Goal: Information Seeking & Learning: Check status

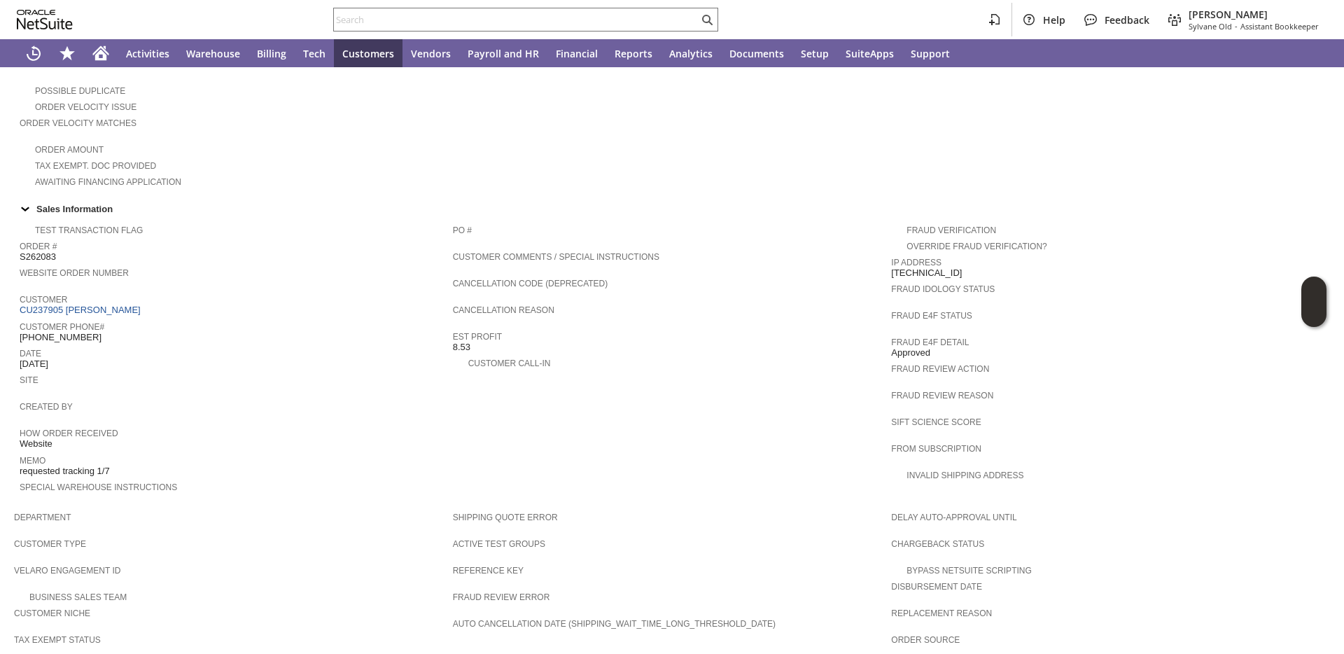
scroll to position [668, 0]
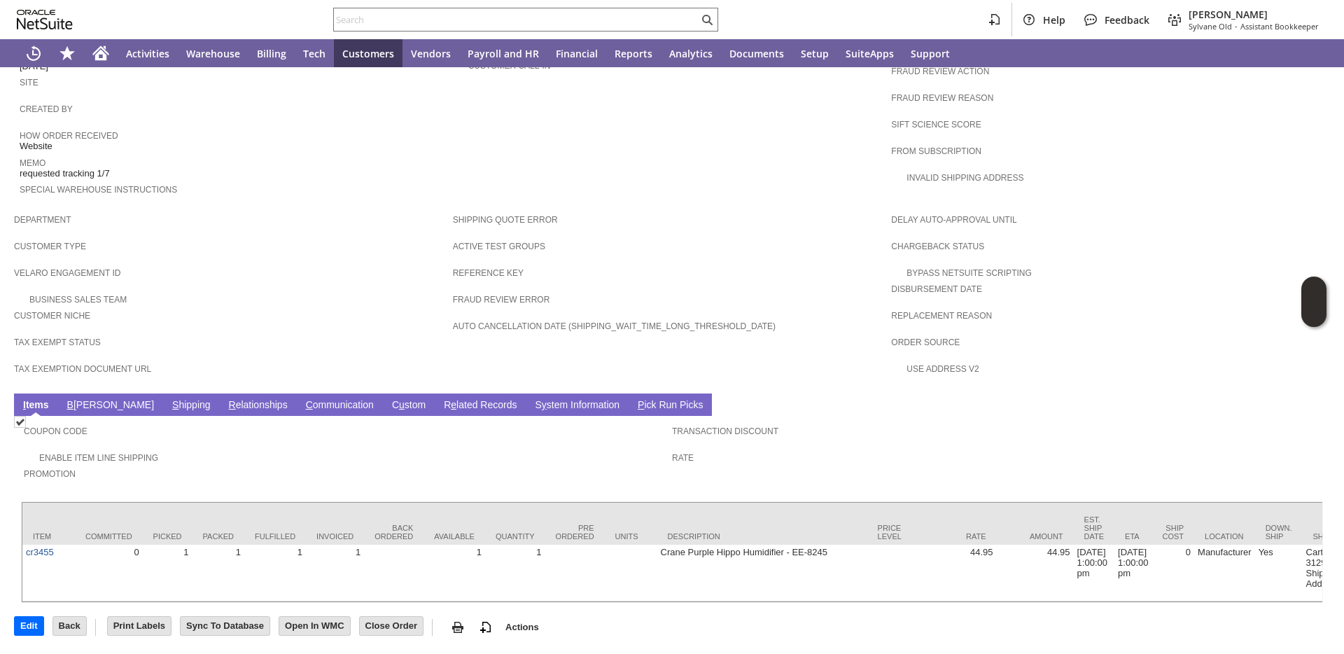
click at [169, 399] on link "S hipping" at bounding box center [192, 405] width 46 height 13
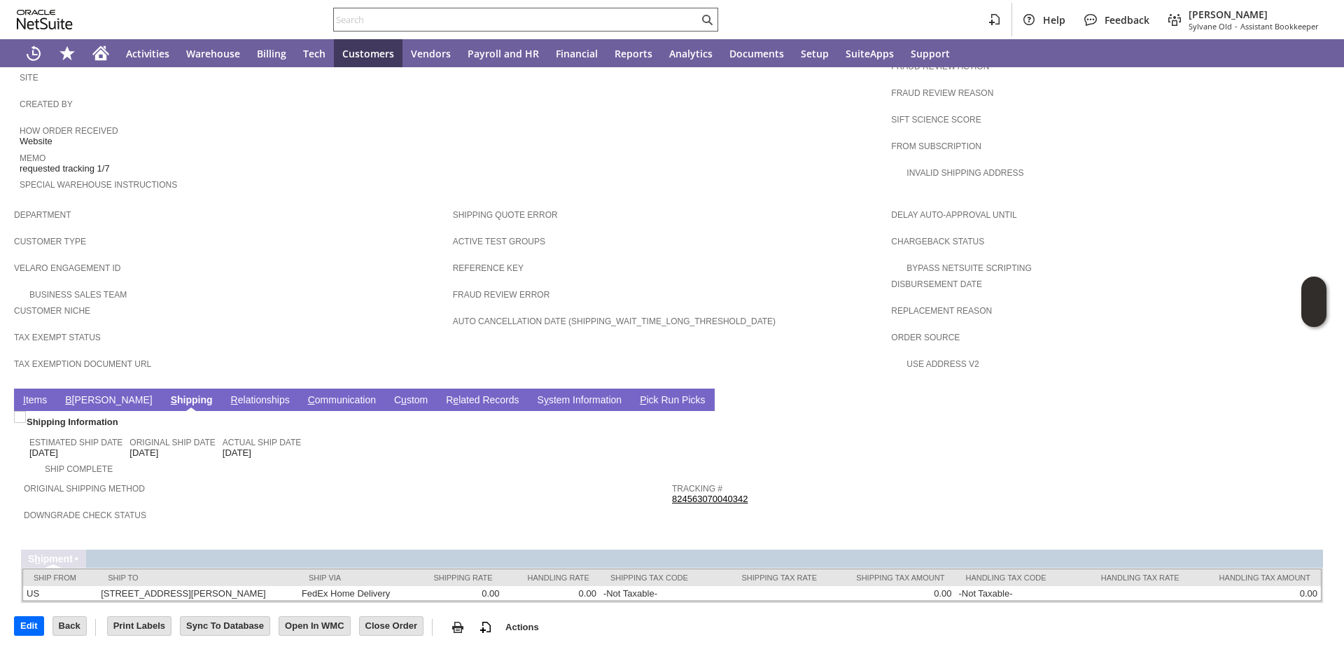
click at [512, 19] on input "text" at bounding box center [516, 19] width 365 height 17
click at [512, 18] on input "text" at bounding box center [516, 19] width 365 height 17
paste input "Blake Weeks"
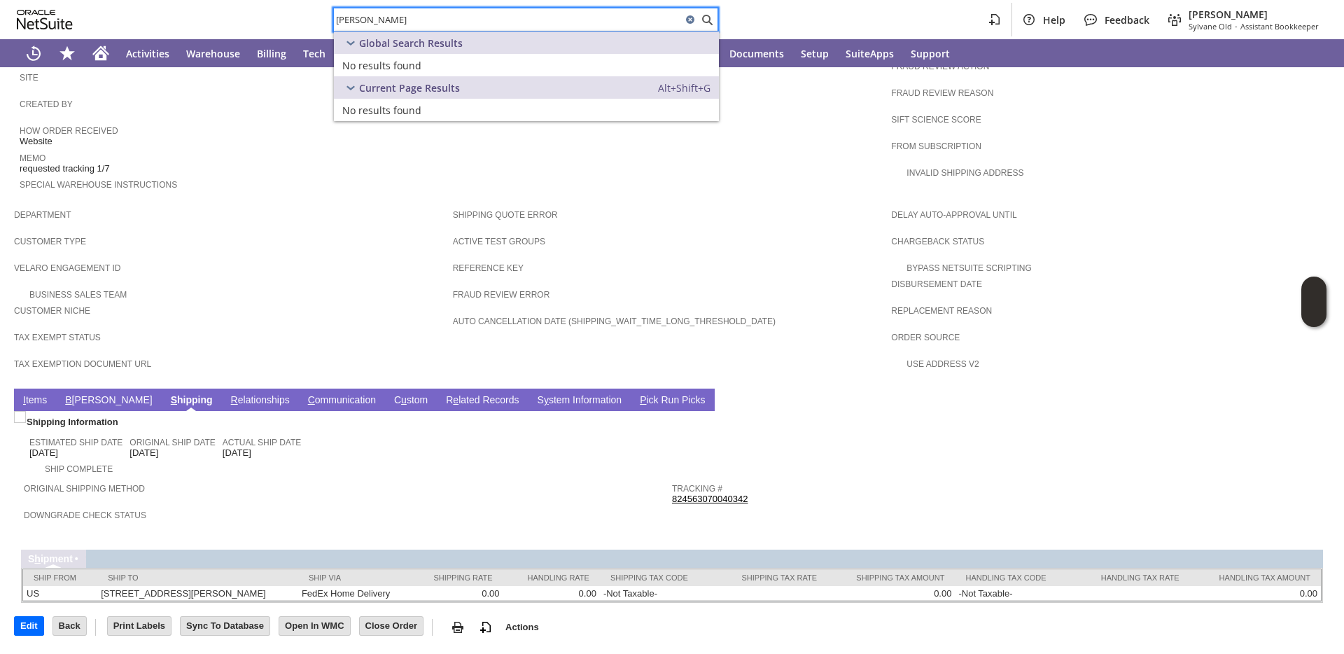
click at [538, 19] on input "Blake Weeks" at bounding box center [508, 19] width 348 height 17
paste input "MA250303055"
paste input "RA88918"
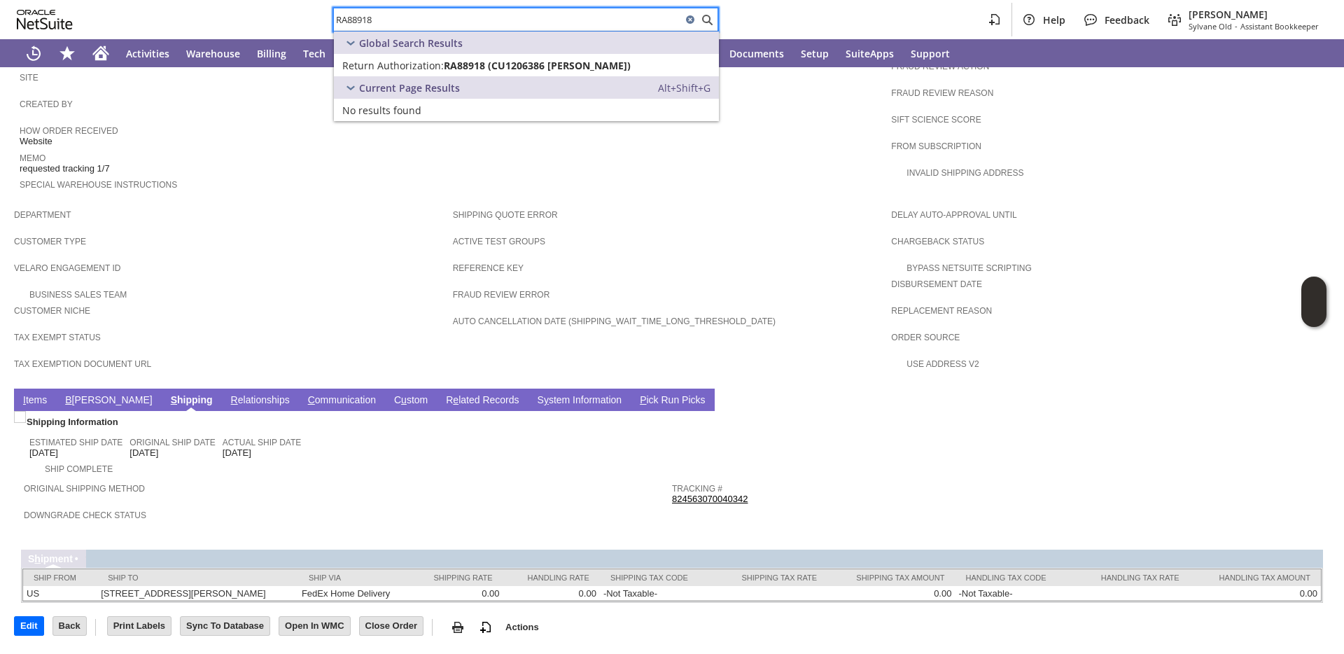
type input "RA88918"
click at [415, 70] on span "Return Authorization:" at bounding box center [393, 65] width 102 height 13
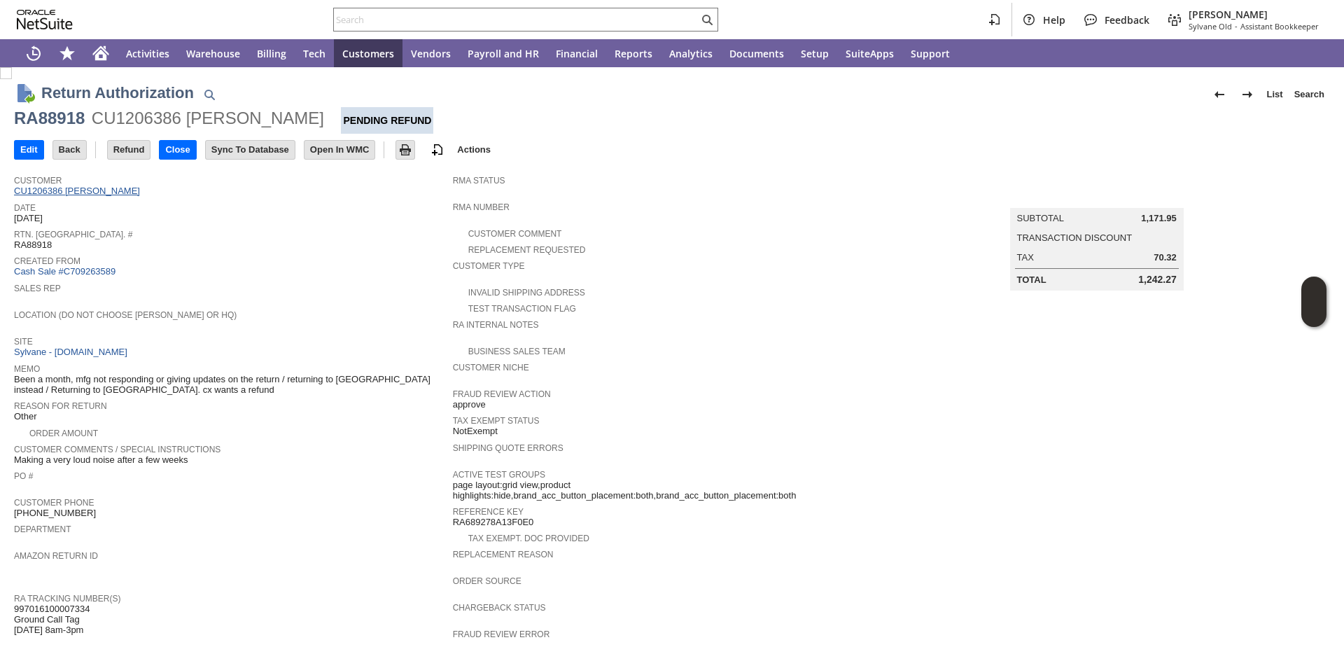
click at [88, 196] on link "CU1206386 greg safran" at bounding box center [79, 191] width 130 height 11
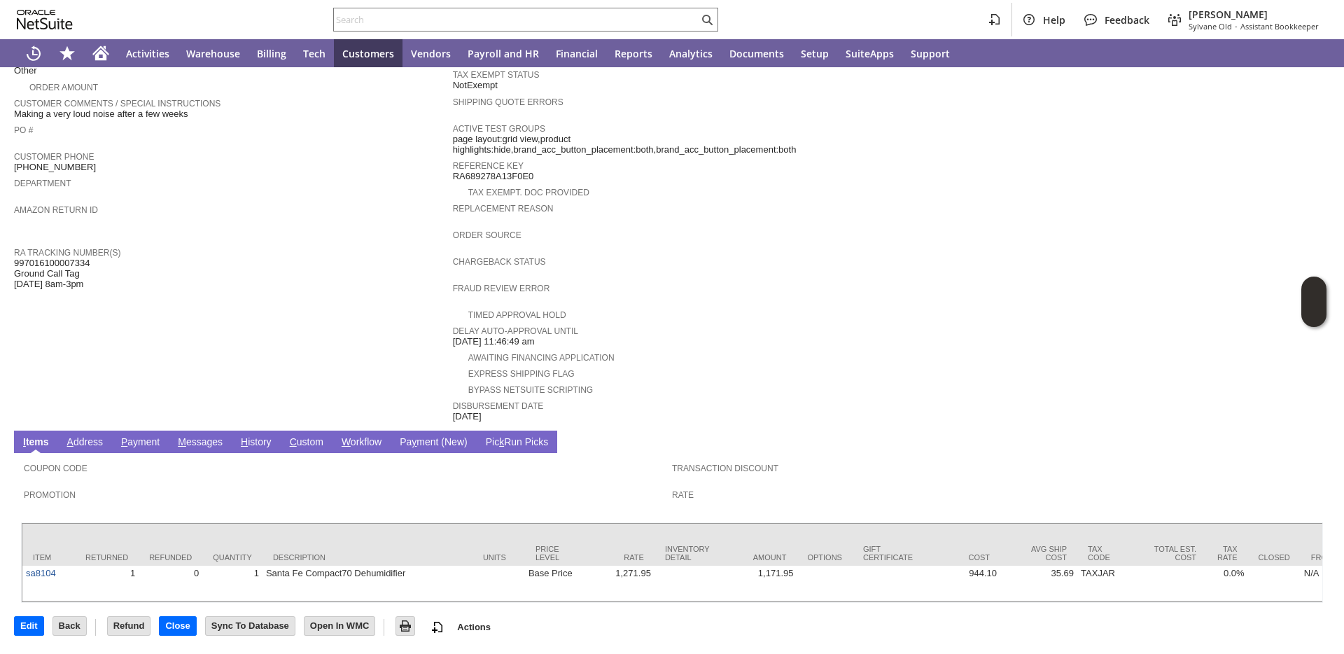
click at [259, 436] on link "H istory" at bounding box center [256, 442] width 38 height 13
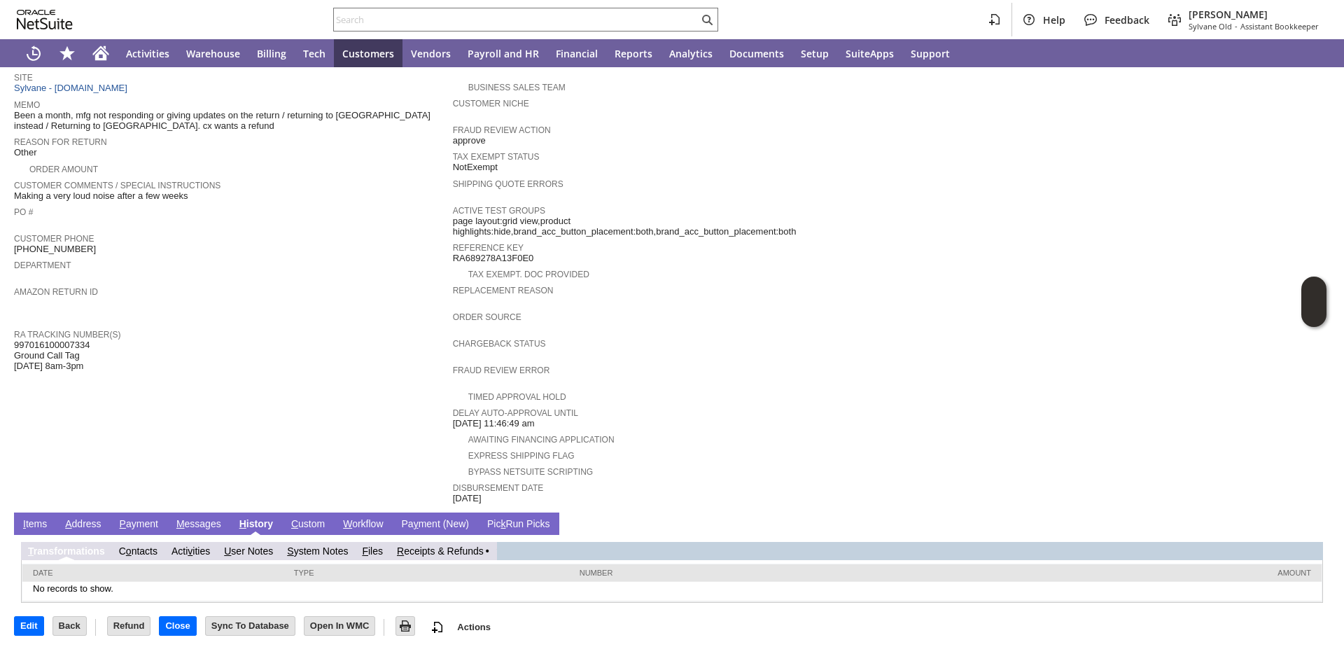
scroll to position [0, 0]
click at [423, 552] on link "R eceipts & Refunds" at bounding box center [446, 550] width 87 height 11
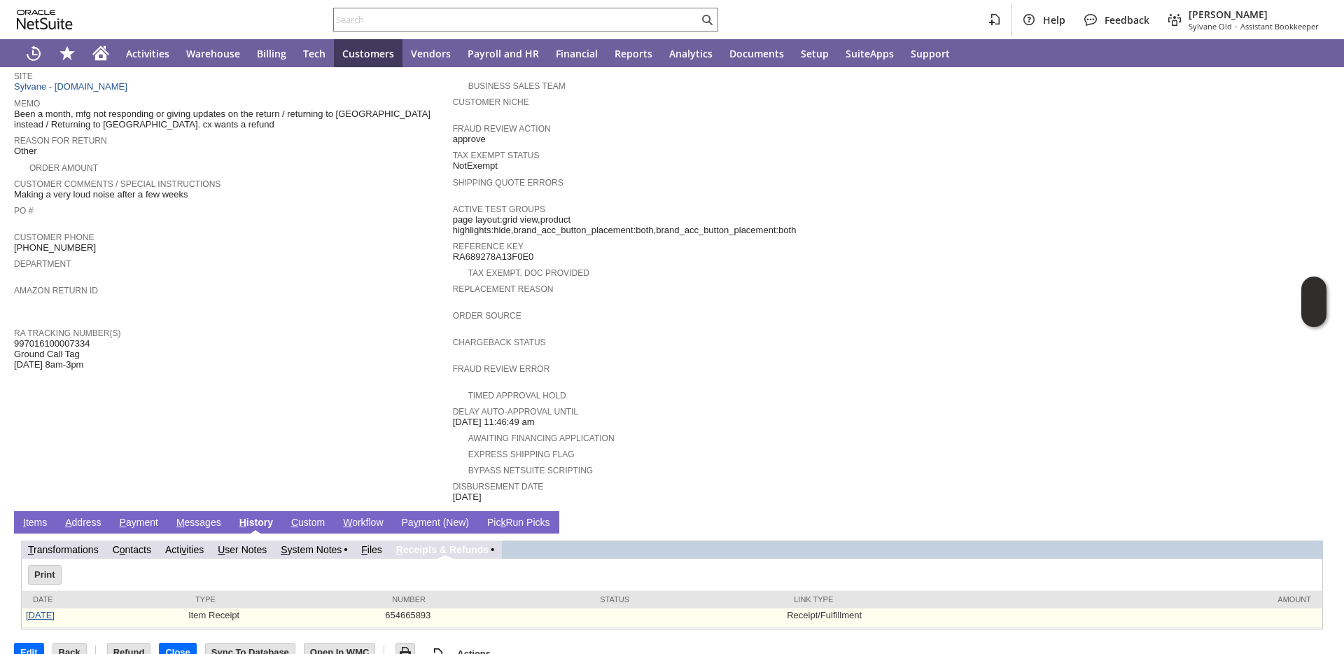
click at [52, 616] on link "9/12/2025" at bounding box center [40, 615] width 29 height 11
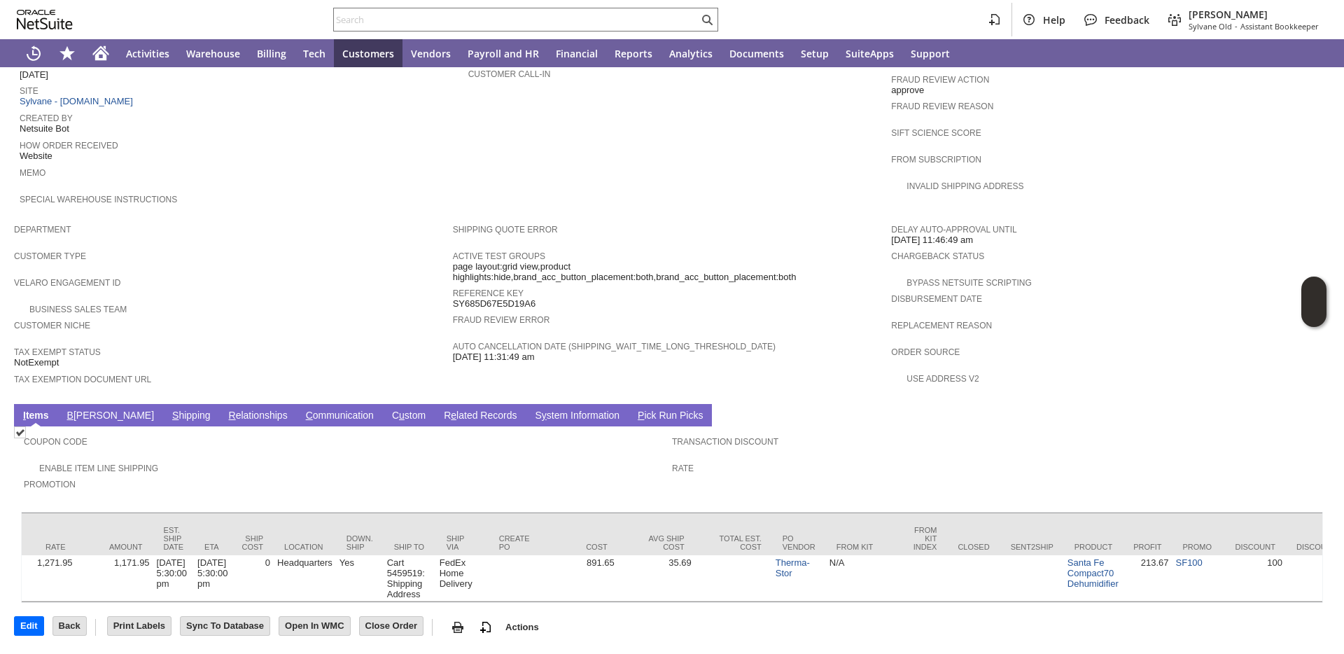
scroll to position [0, 922]
drag, startPoint x: 562, startPoint y: 20, endPoint x: 606, endPoint y: 6, distance: 46.3
click at [563, 20] on input "text" at bounding box center [516, 19] width 365 height 17
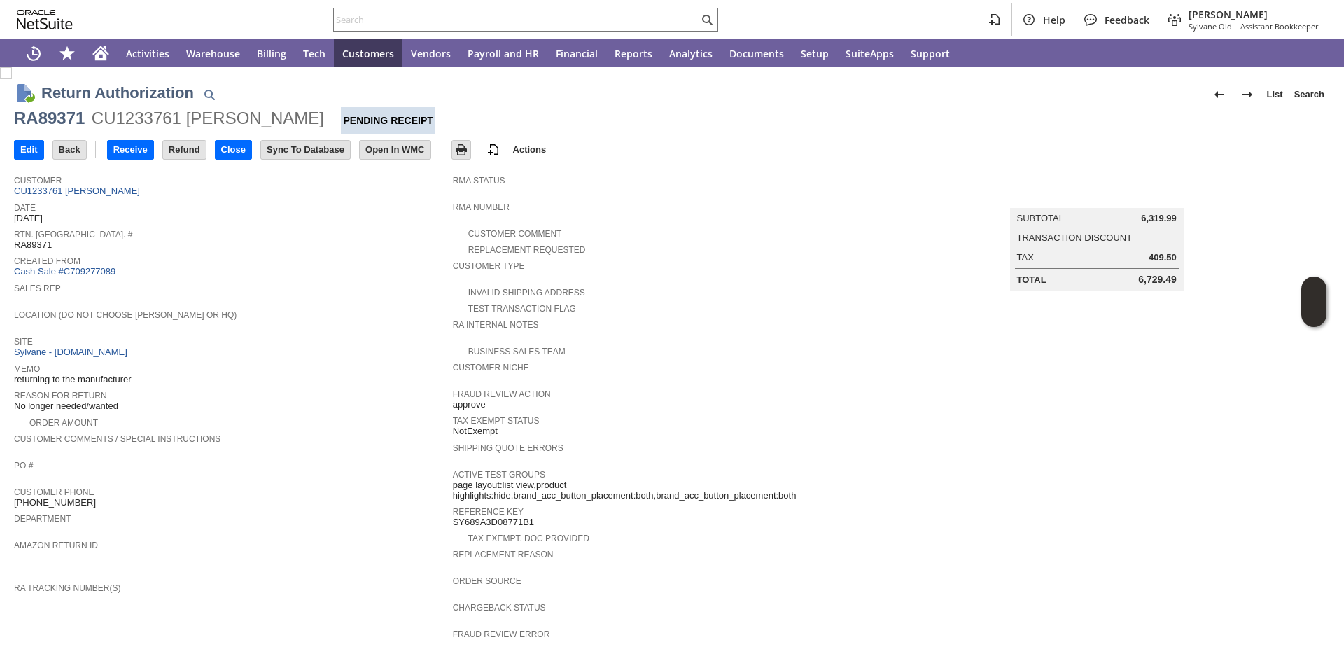
click at [39, 121] on div "RA89371" at bounding box center [49, 118] width 71 height 22
copy div "RA89371"
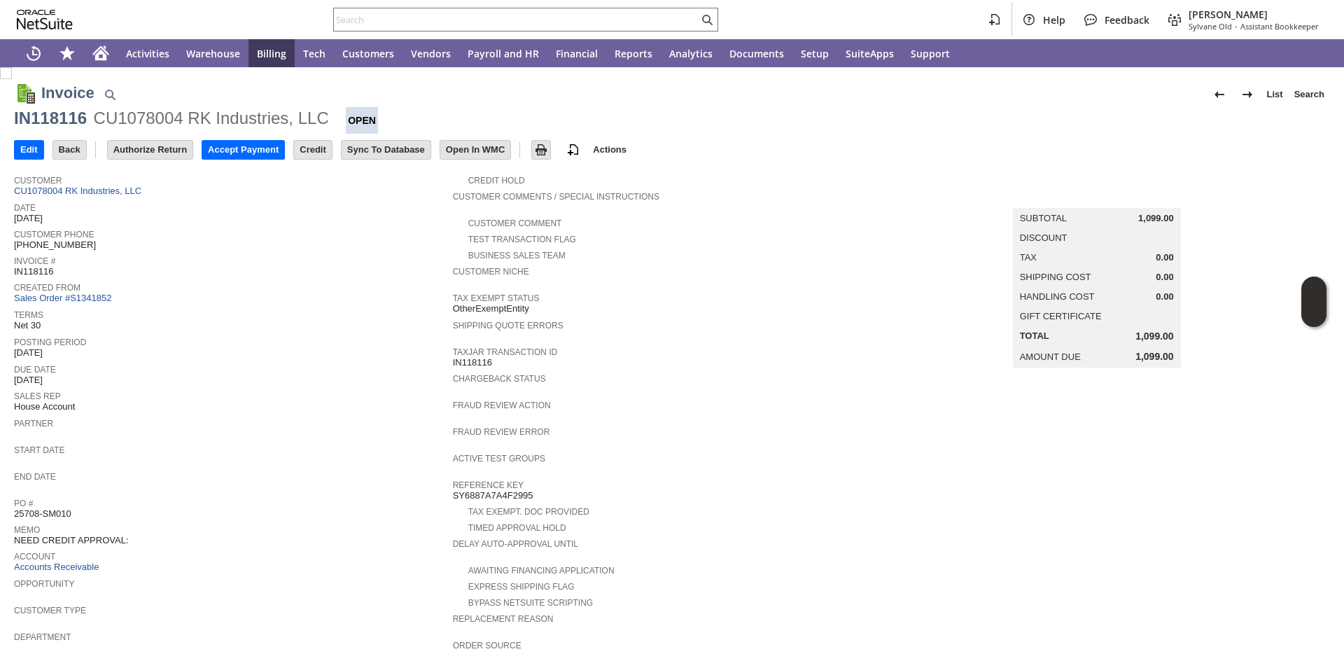
click at [55, 119] on div "IN118116" at bounding box center [50, 118] width 73 height 22
copy div "IN118116"
click at [84, 118] on div "IN118115" at bounding box center [50, 118] width 73 height 22
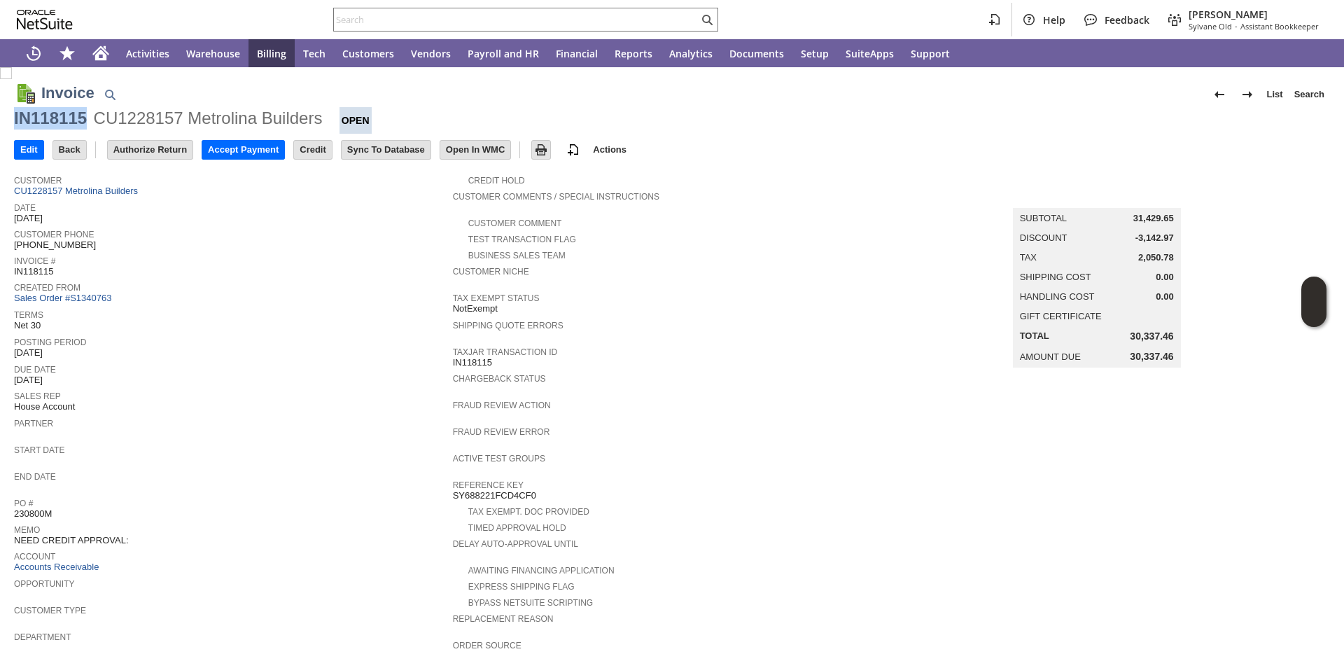
copy div "IN118115"
click at [47, 118] on div "IN118125" at bounding box center [50, 118] width 73 height 22
copy div "IN118125"
click at [87, 116] on div "IN118110" at bounding box center [50, 118] width 73 height 22
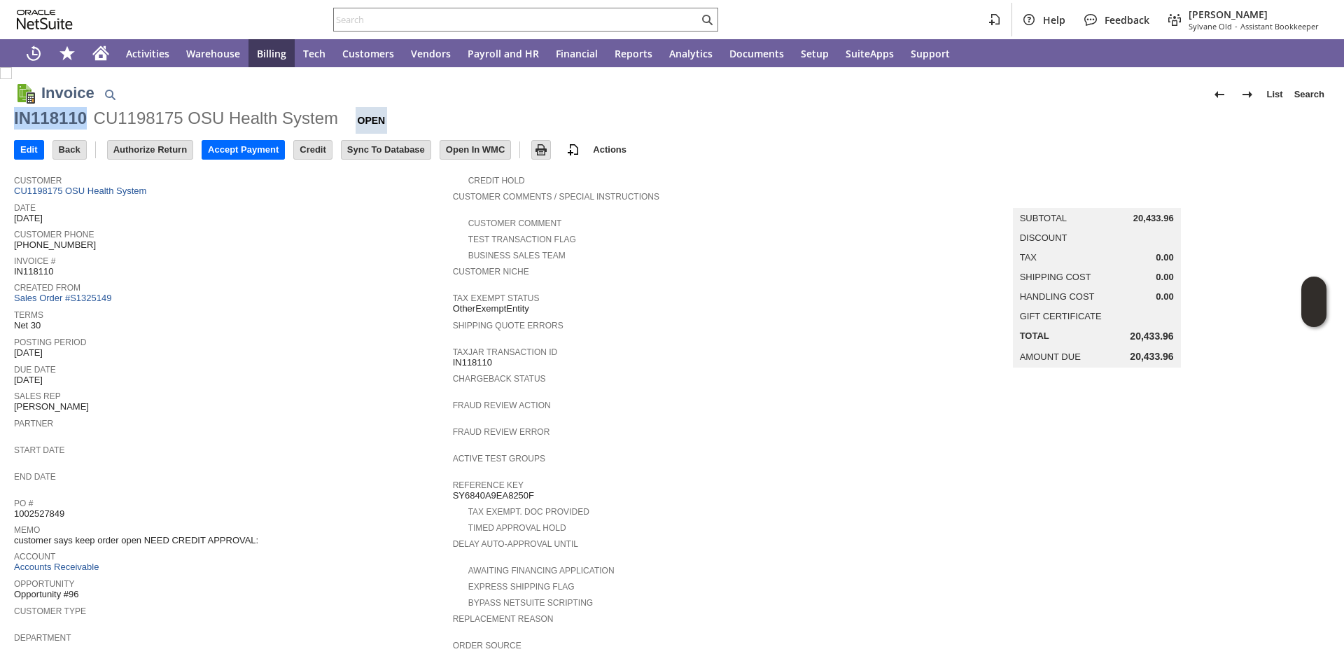
click at [87, 116] on div "IN118110" at bounding box center [50, 118] width 73 height 22
copy div "IN118110"
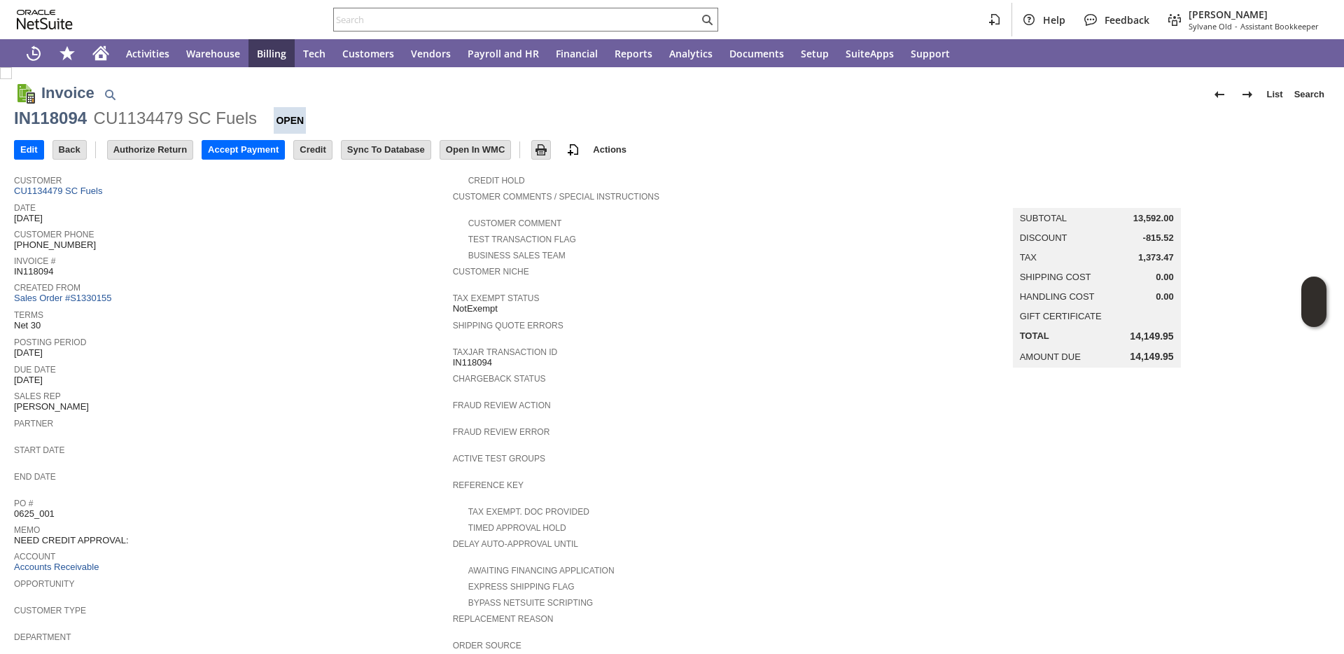
click at [73, 123] on div "IN118094" at bounding box center [50, 118] width 73 height 22
copy div "IN118094"
click at [59, 116] on div "IN118094" at bounding box center [50, 118] width 73 height 22
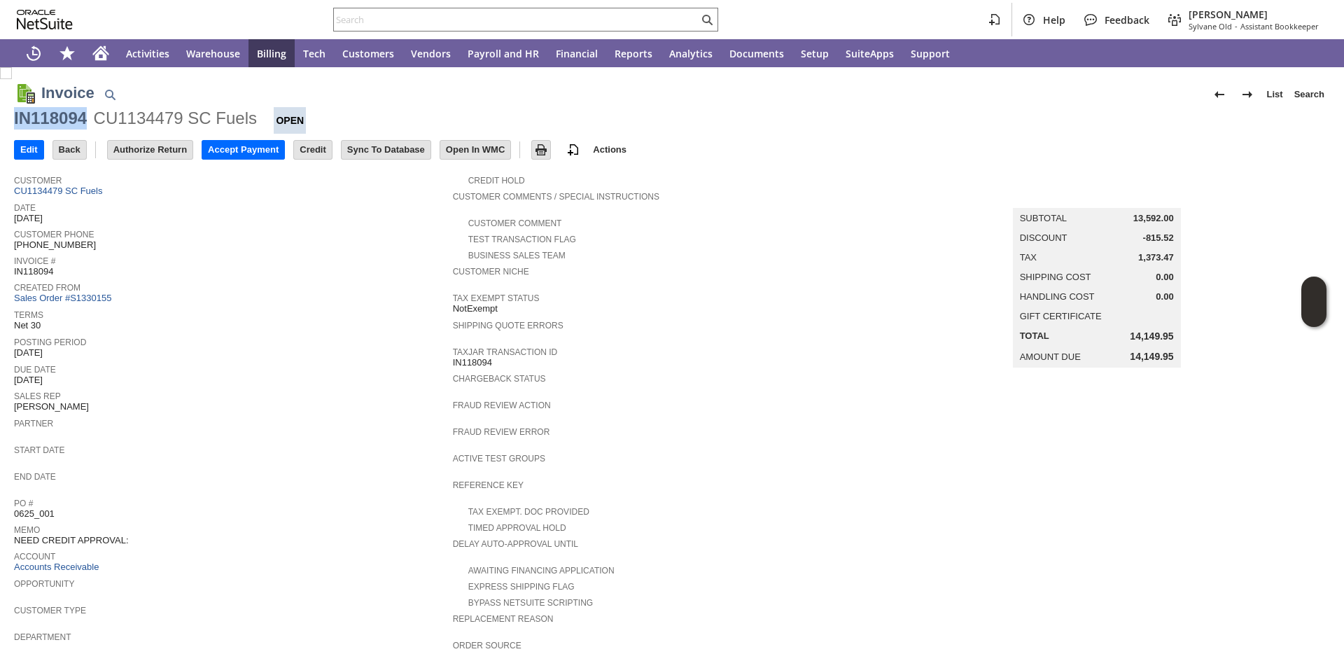
copy div "IN118094"
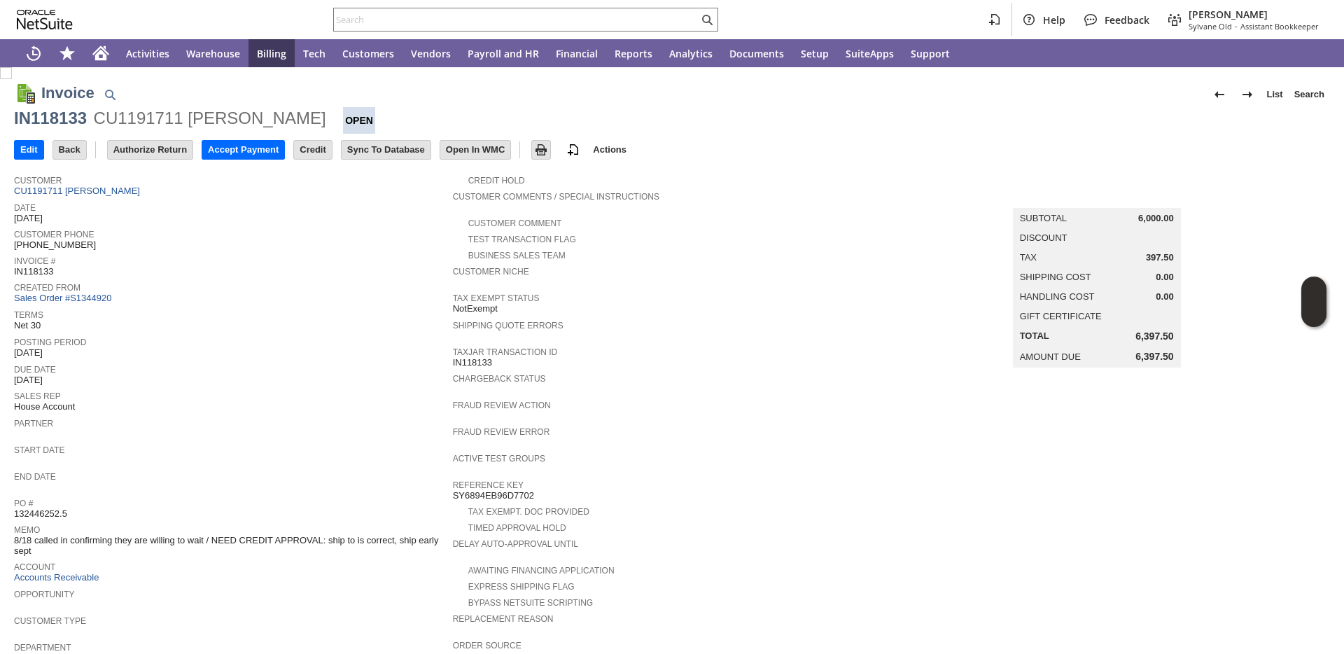
click at [73, 115] on div "IN118133" at bounding box center [50, 118] width 73 height 22
copy div "IN118133"
click at [354, 292] on div "Created From Sales Order #S1344920" at bounding box center [230, 292] width 432 height 26
click at [82, 120] on div "IN118133" at bounding box center [50, 118] width 73 height 22
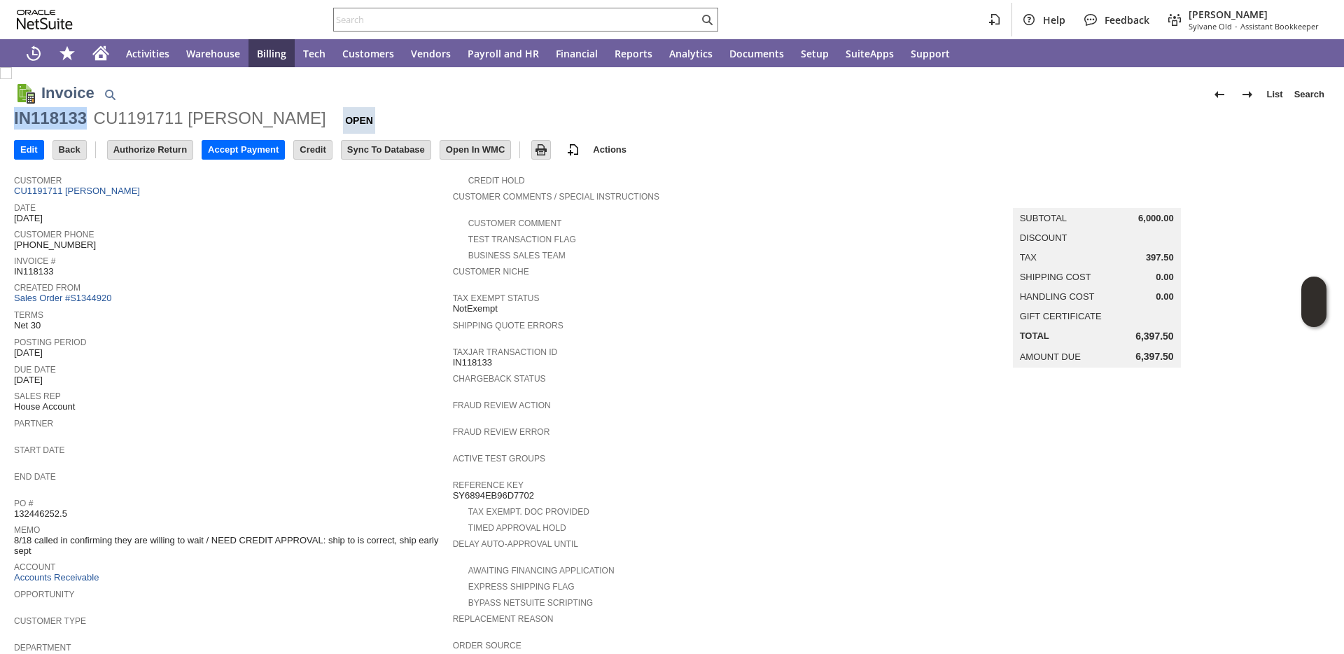
click at [82, 120] on div "IN118133" at bounding box center [50, 118] width 73 height 22
copy div "IN118133 CU1191711 Valcourt Open"
click at [76, 120] on div "IN118133" at bounding box center [50, 118] width 73 height 22
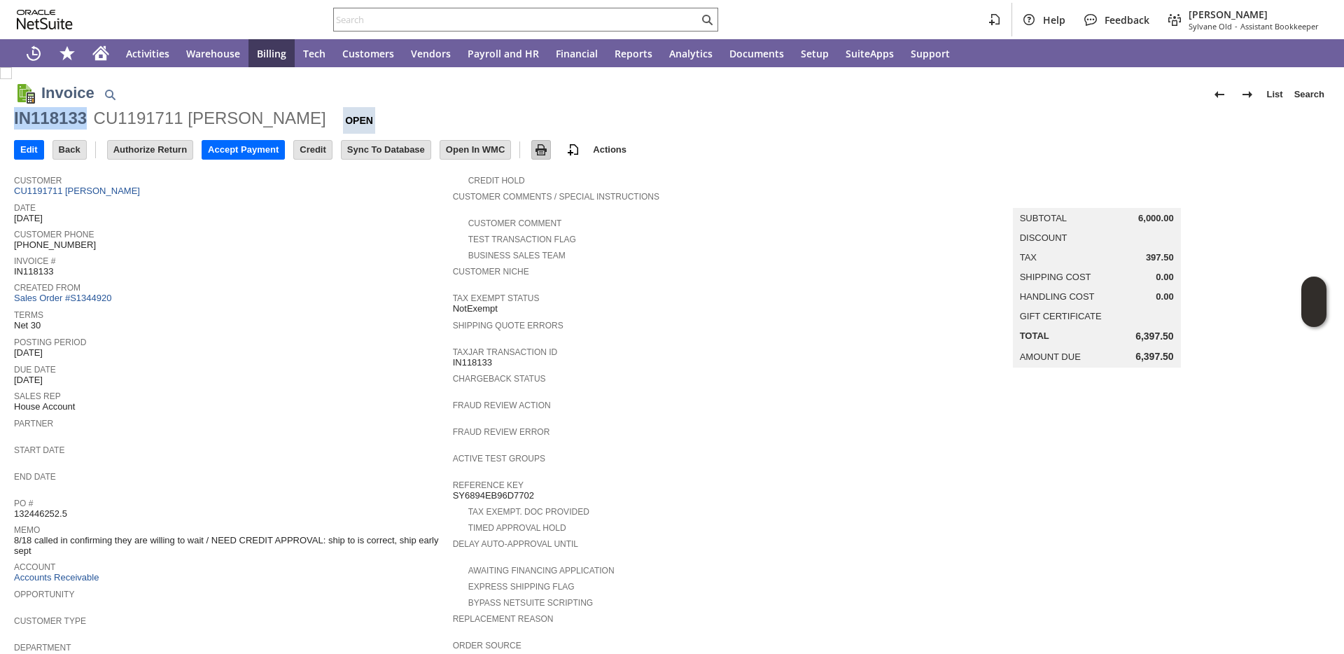
click at [550, 149] on img at bounding box center [541, 149] width 17 height 17
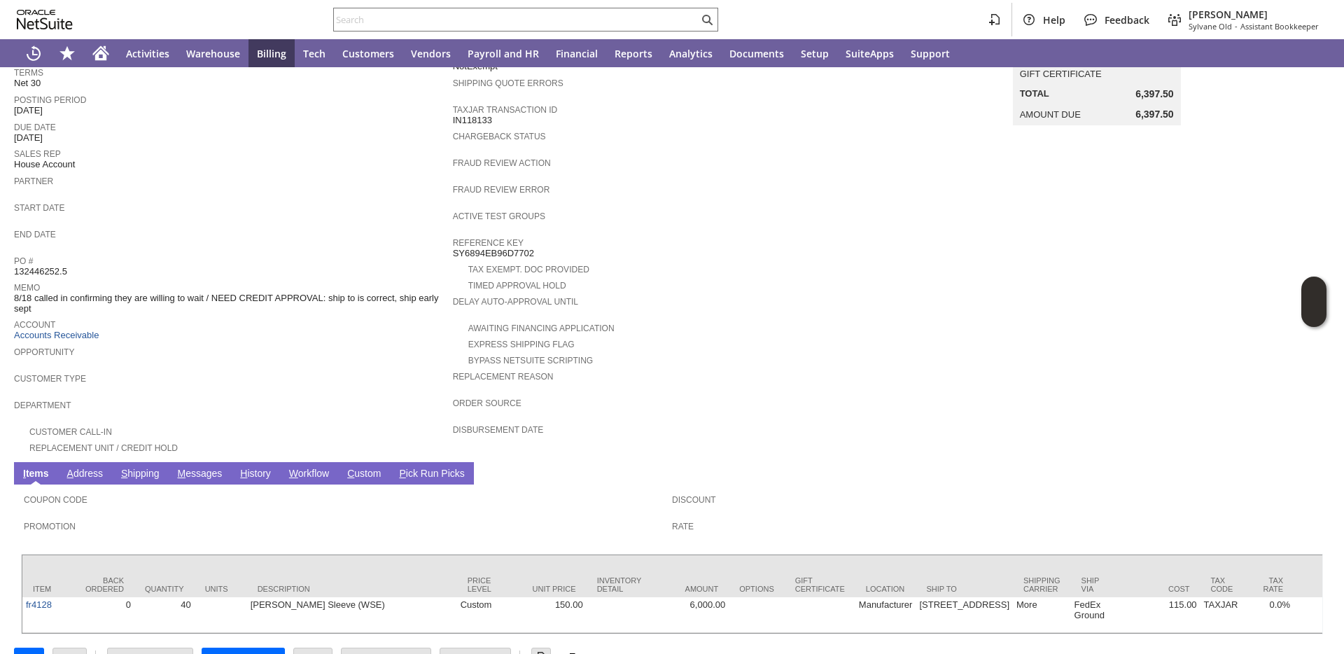
scroll to position [297, 0]
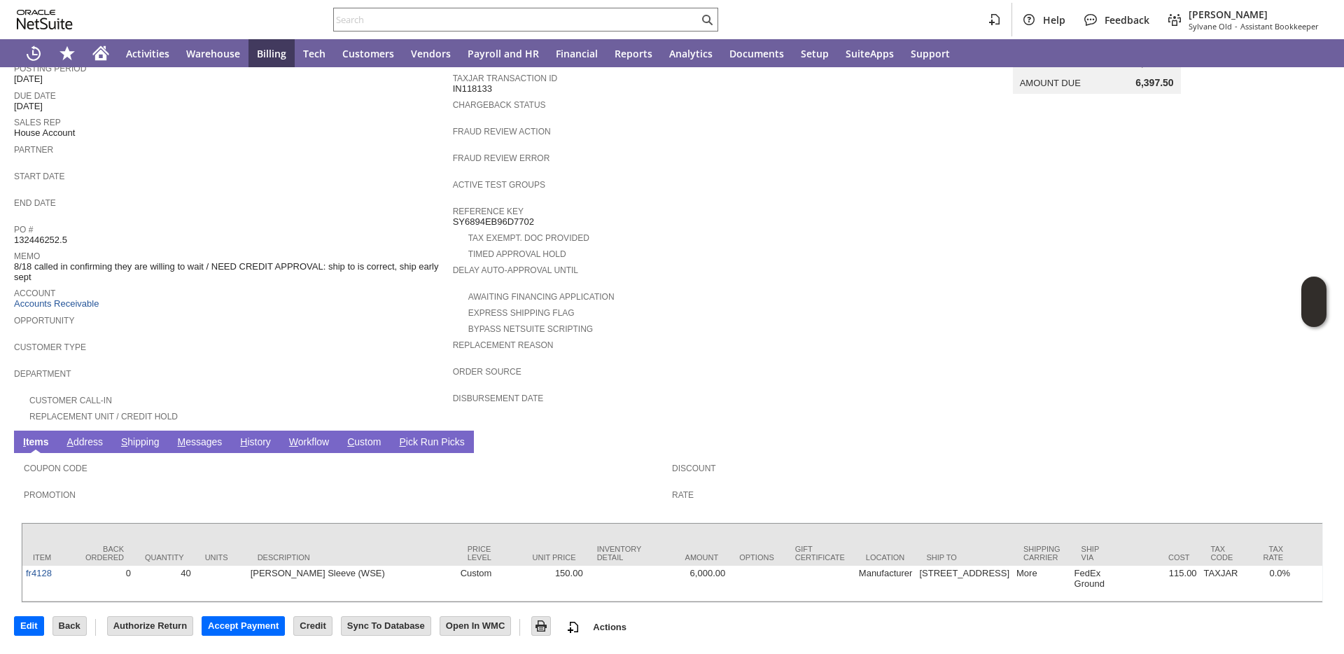
click at [242, 436] on span "H" at bounding box center [243, 441] width 7 height 11
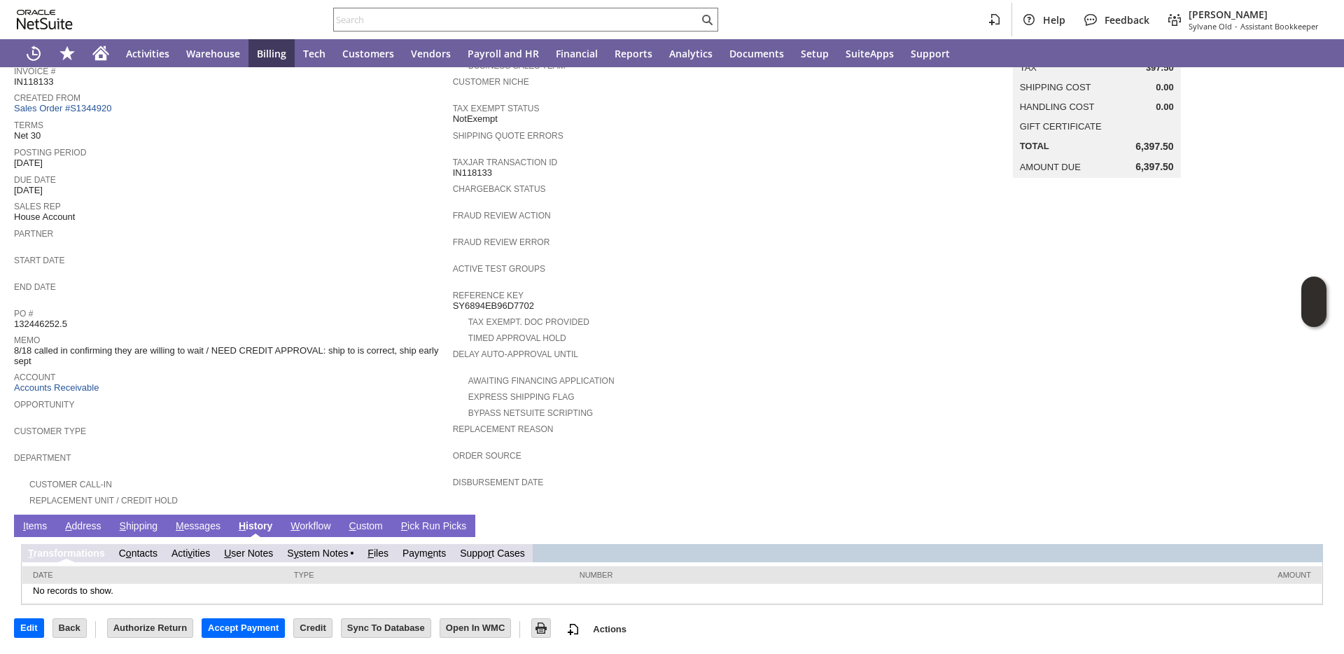
scroll to position [0, 0]
click at [310, 552] on link "S y stem Notes" at bounding box center [317, 553] width 61 height 11
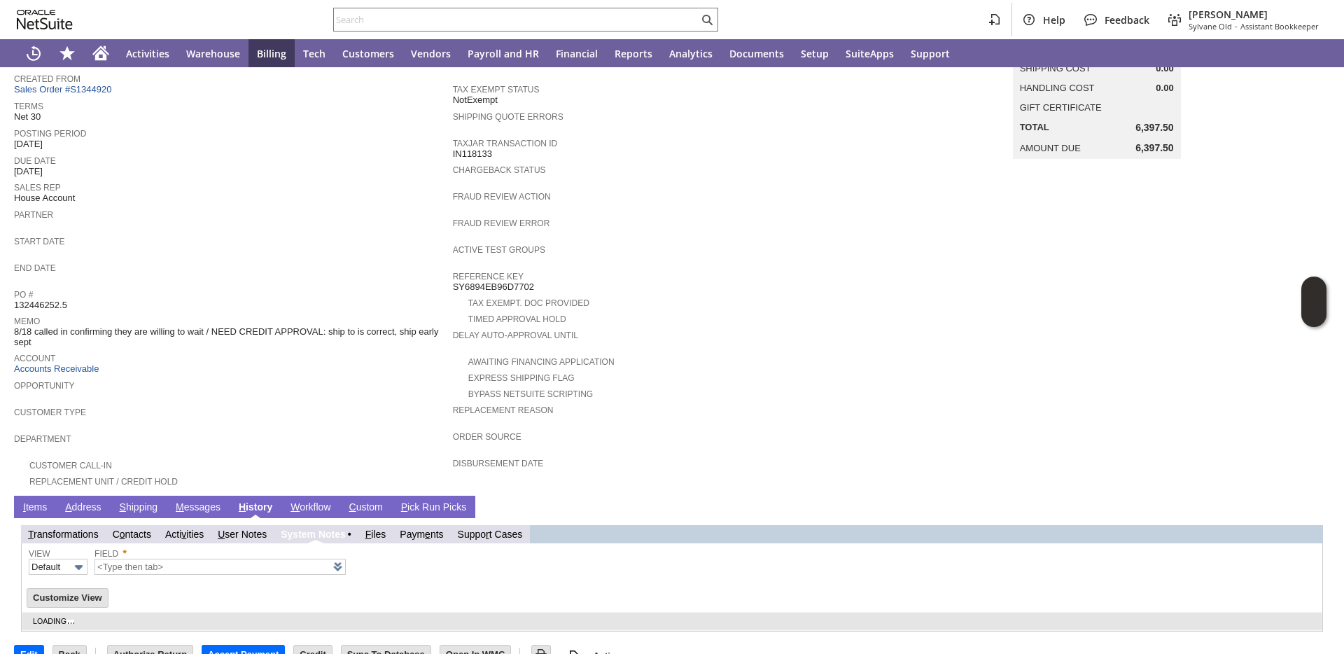
scroll to position [237, 0]
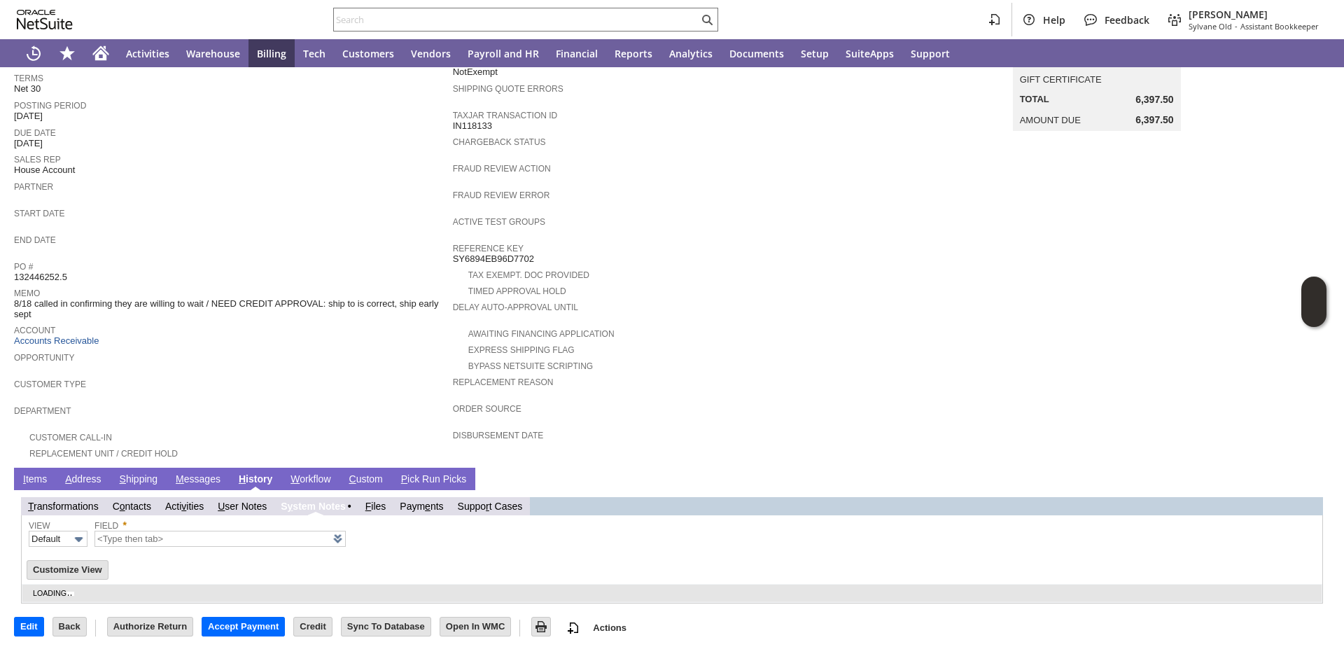
type input "1 to 25 of 62"
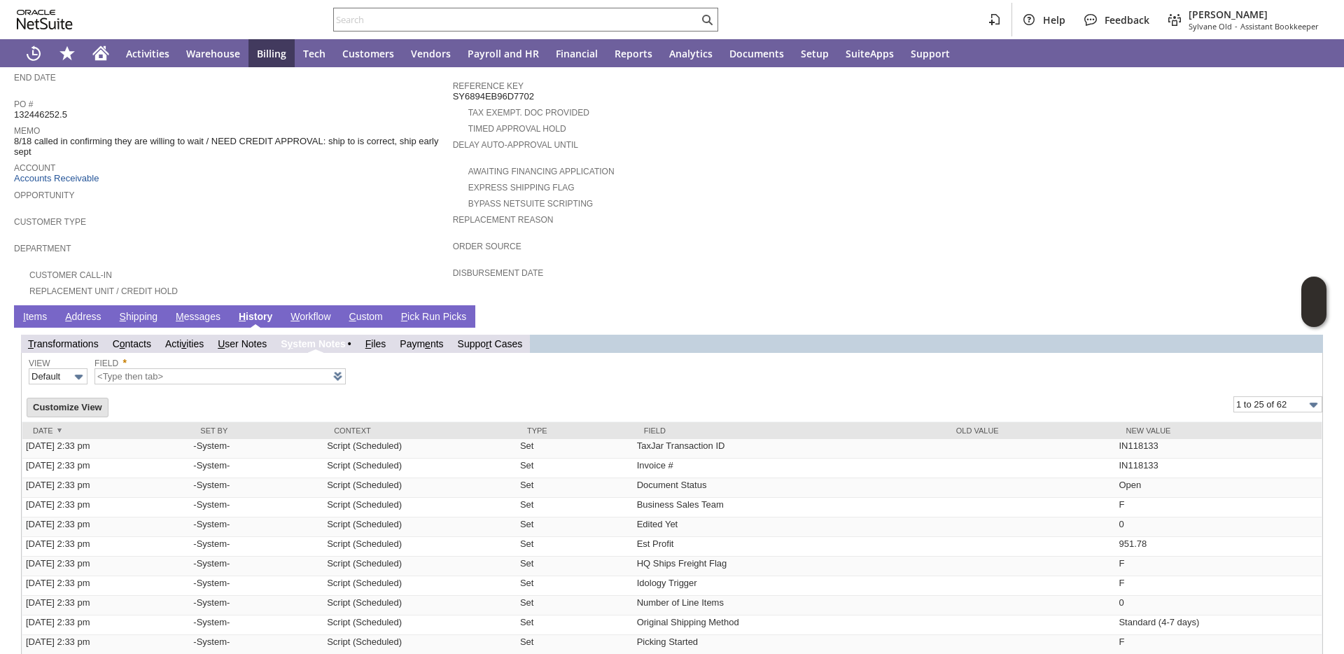
scroll to position [0, 0]
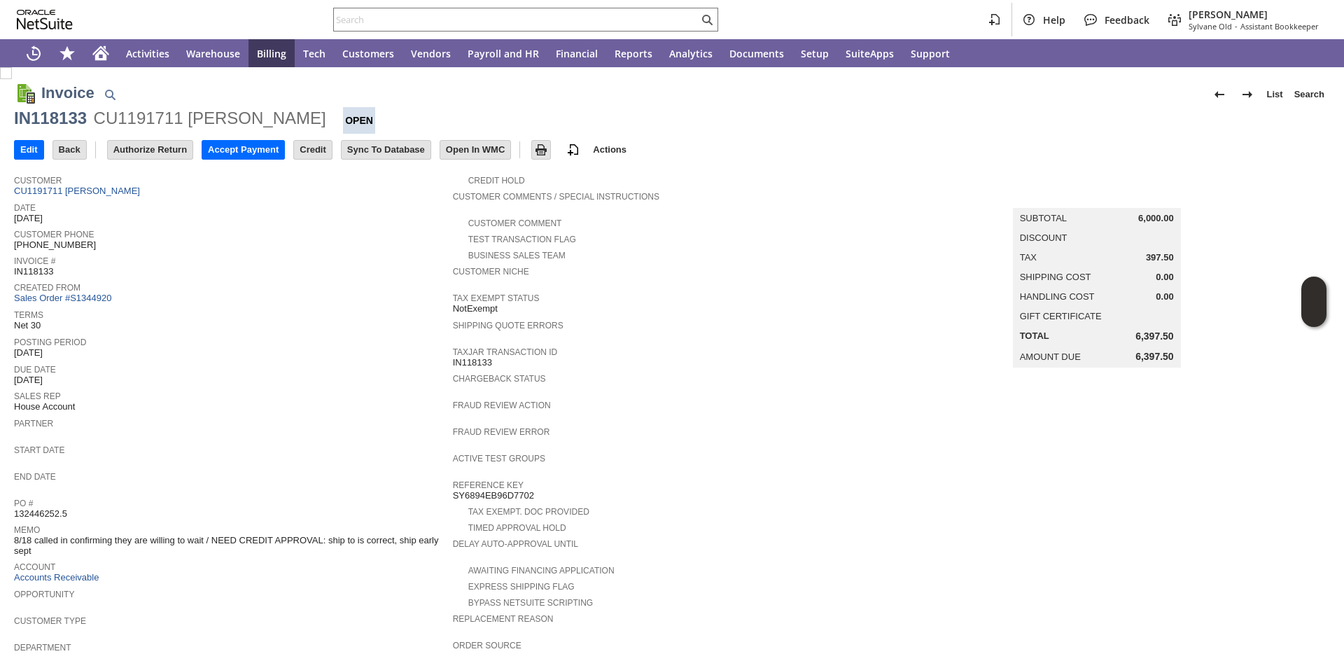
click at [51, 197] on td "Customer CU1191711 Valcourt" at bounding box center [233, 183] width 439 height 31
click at [55, 194] on link "CU1191711 Valcourt" at bounding box center [79, 191] width 130 height 11
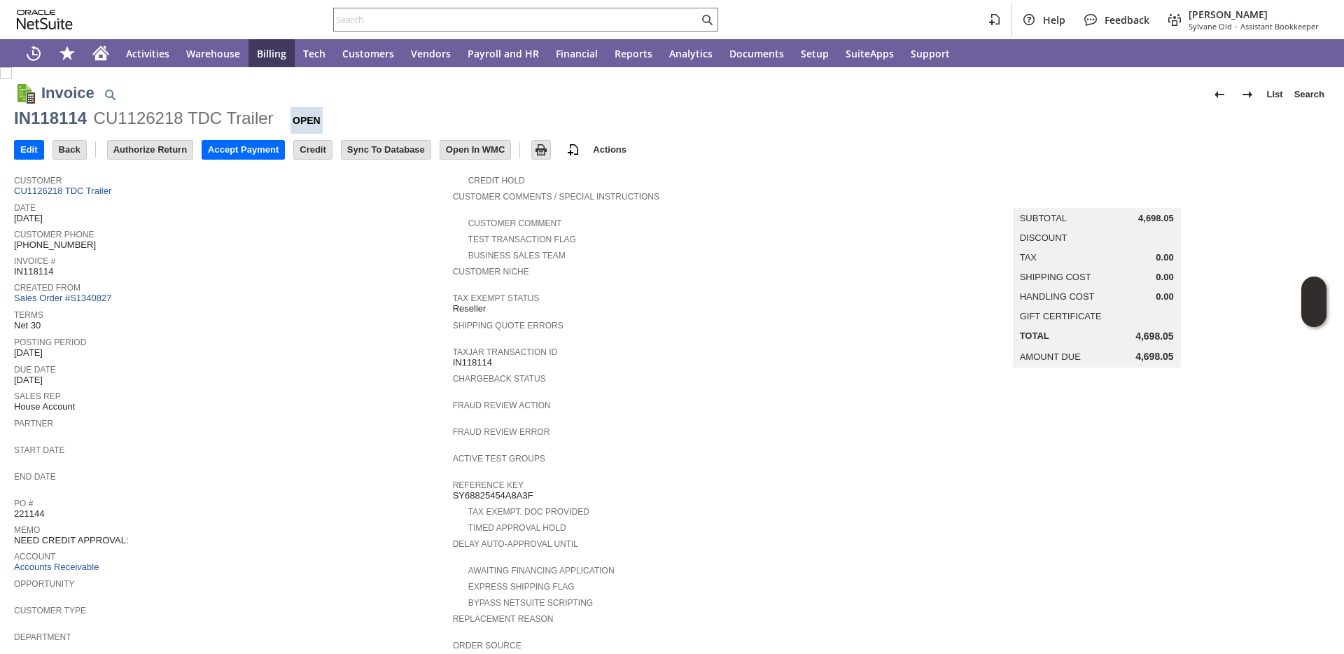
click at [67, 114] on div "IN118114" at bounding box center [50, 118] width 73 height 22
copy div "IN118114"
click at [57, 123] on div "IN118127" at bounding box center [50, 118] width 73 height 22
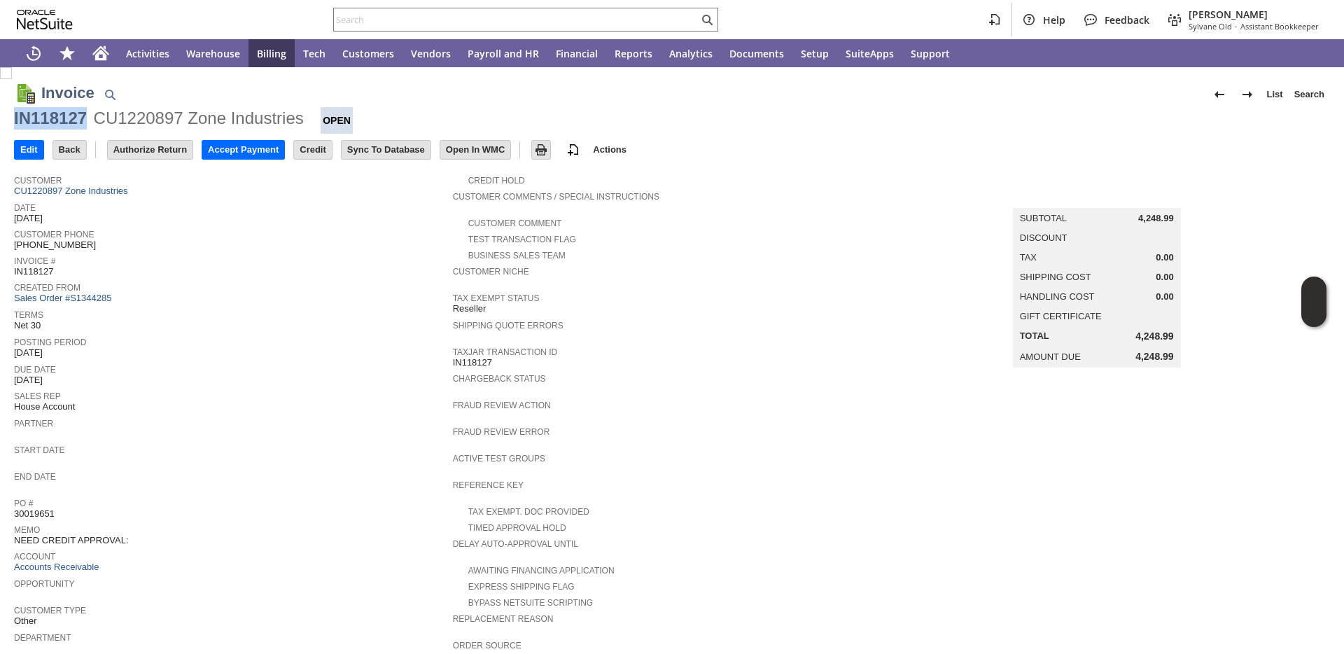
copy div "IN118127"
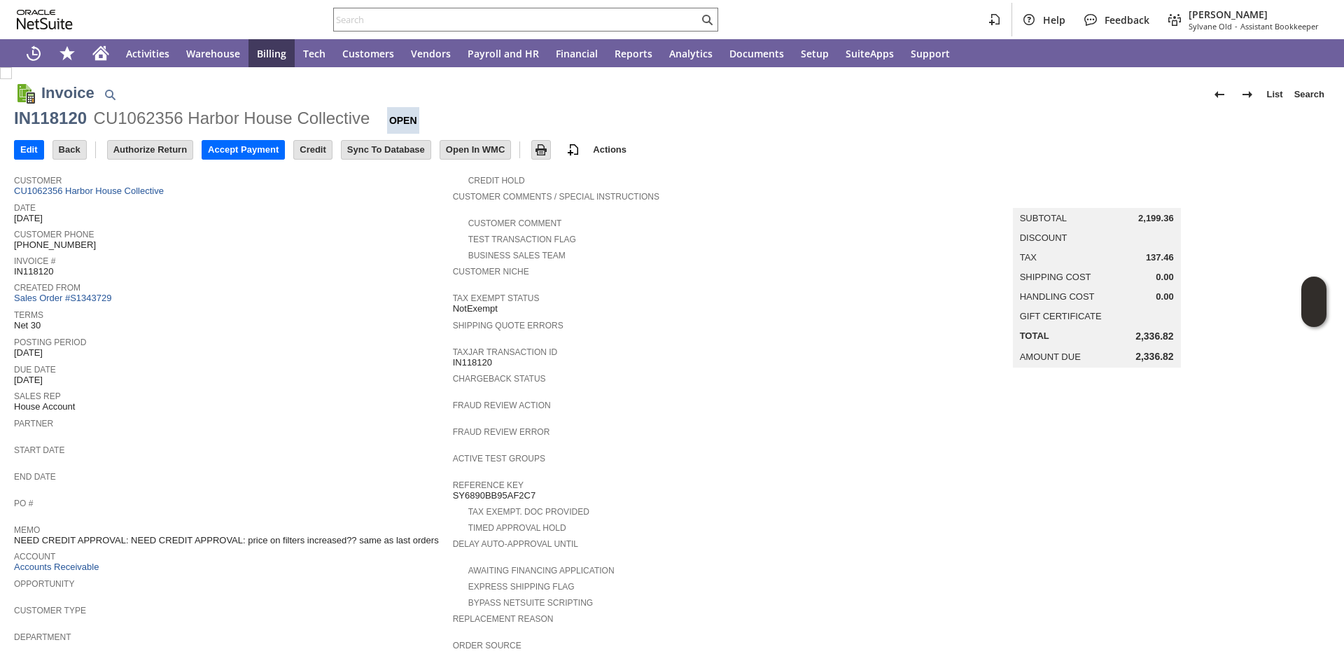
click at [71, 125] on div "IN118120" at bounding box center [50, 118] width 73 height 22
copy div "IN118120"
click at [58, 119] on div "IN118118" at bounding box center [50, 118] width 73 height 22
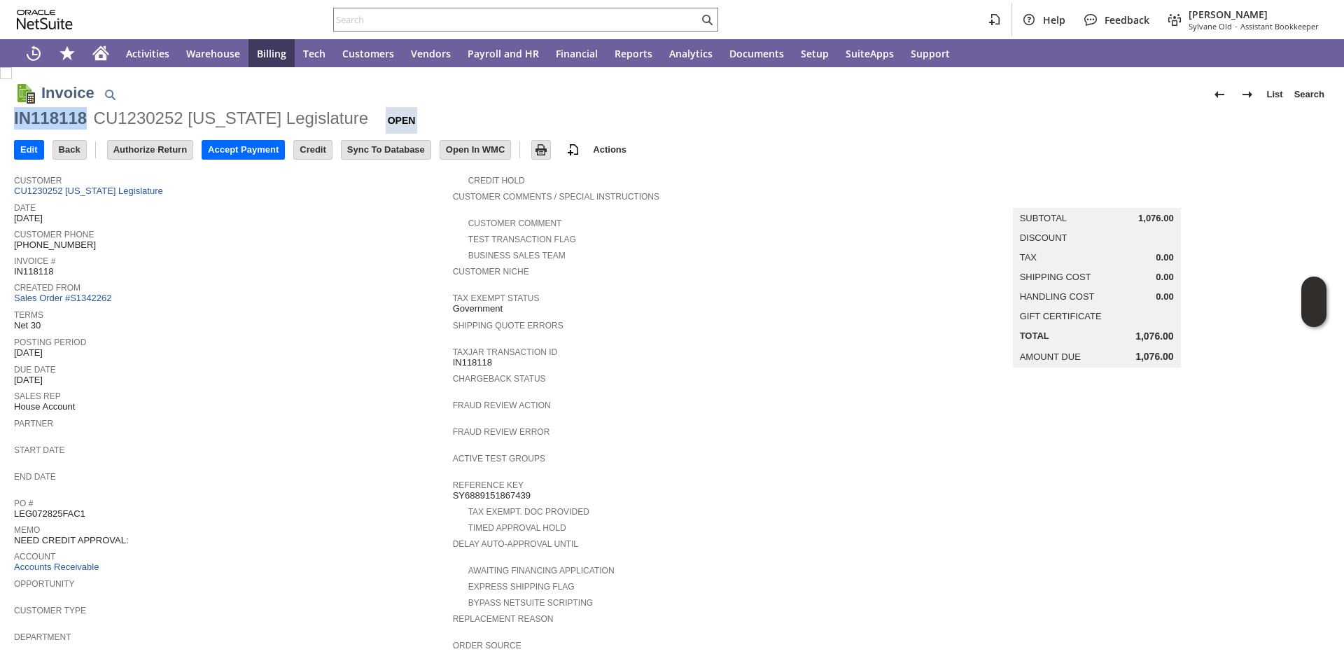
click at [58, 119] on div "IN118118" at bounding box center [50, 118] width 73 height 22
copy div "IN118118"
click at [57, 189] on link "CU1230252 [US_STATE] Legislature" at bounding box center [90, 191] width 153 height 11
click at [59, 117] on div "IN118126" at bounding box center [50, 118] width 73 height 22
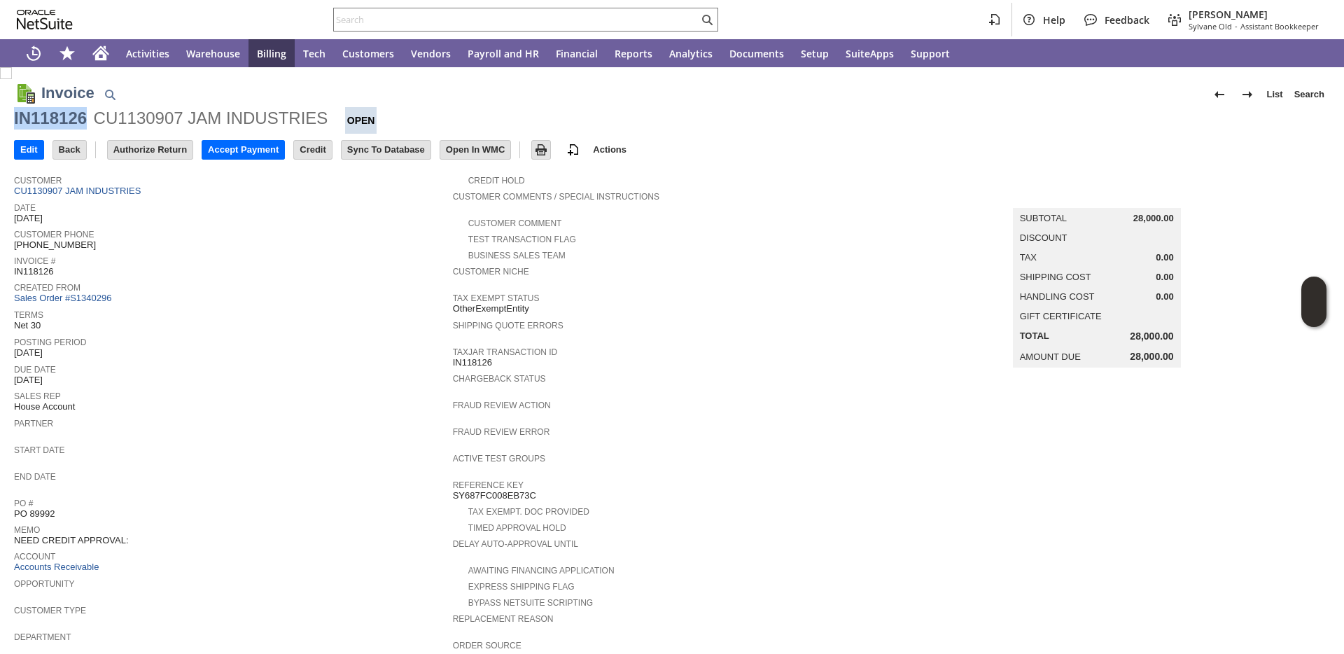
copy div "IN118126"
click at [105, 191] on link "CU1130907 JAM INDUSTRIES" at bounding box center [79, 191] width 130 height 11
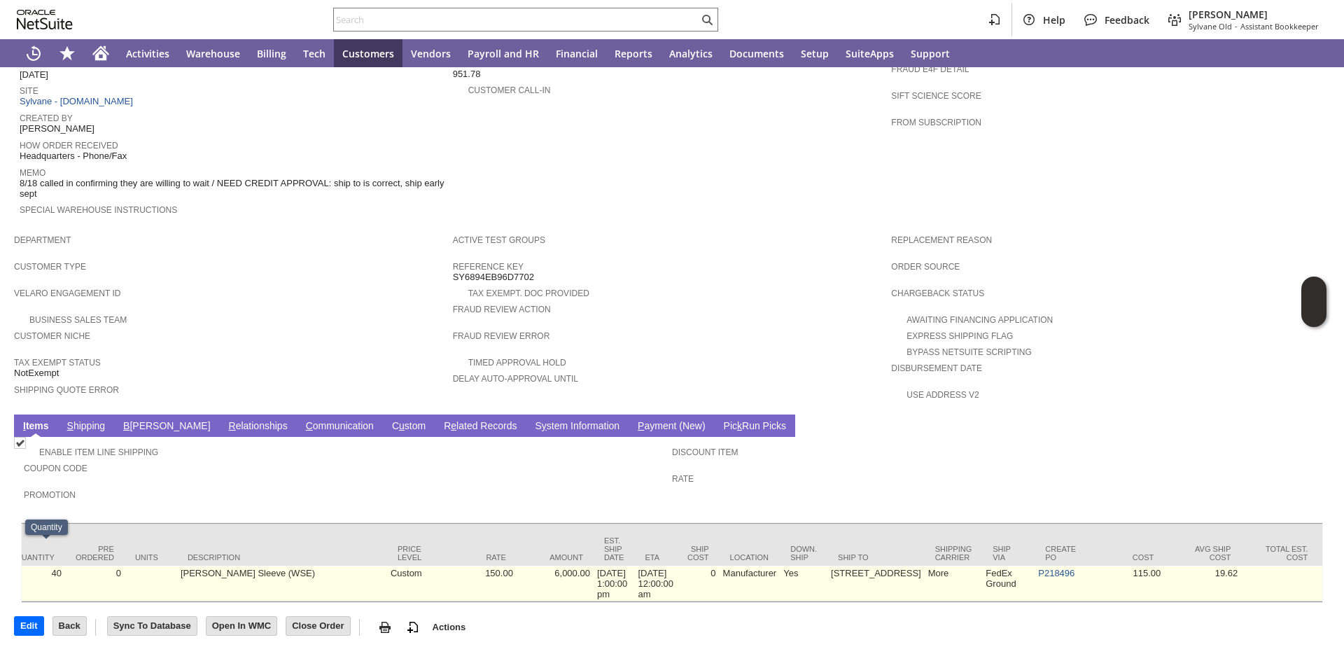
scroll to position [0, 422]
click at [1036, 568] on link "P218496" at bounding box center [1054, 573] width 36 height 11
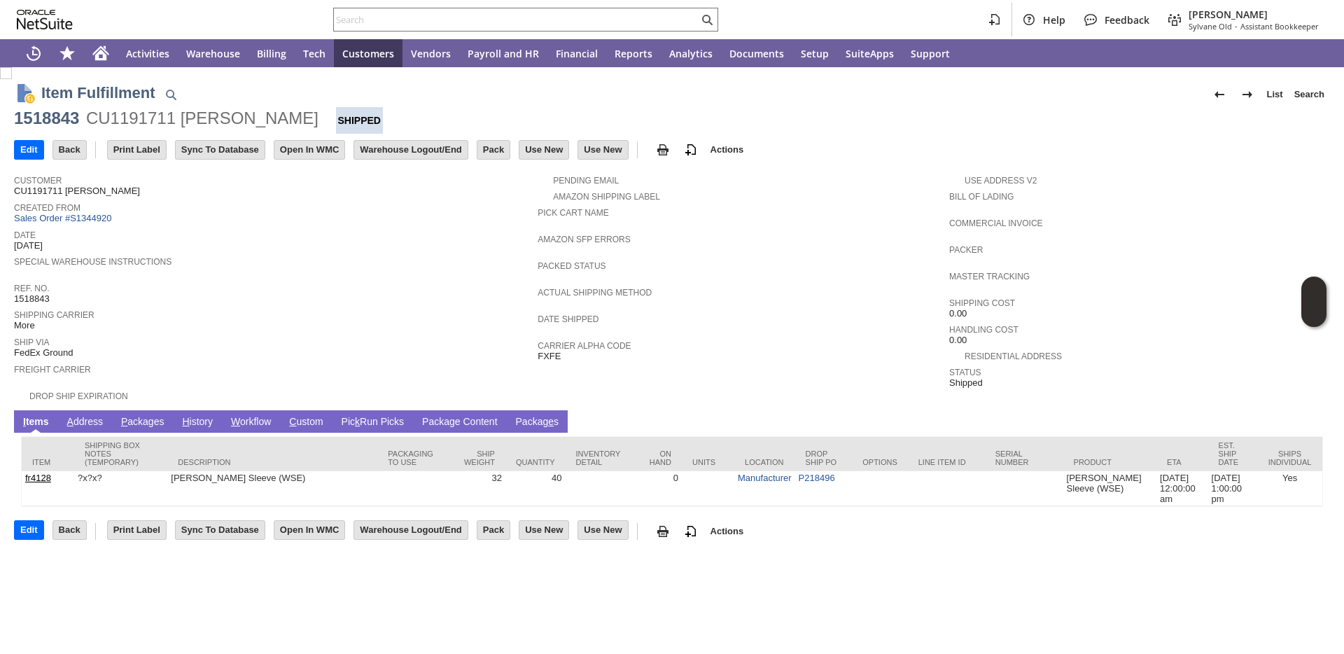
click at [156, 419] on link "P ackages" at bounding box center [143, 422] width 50 height 13
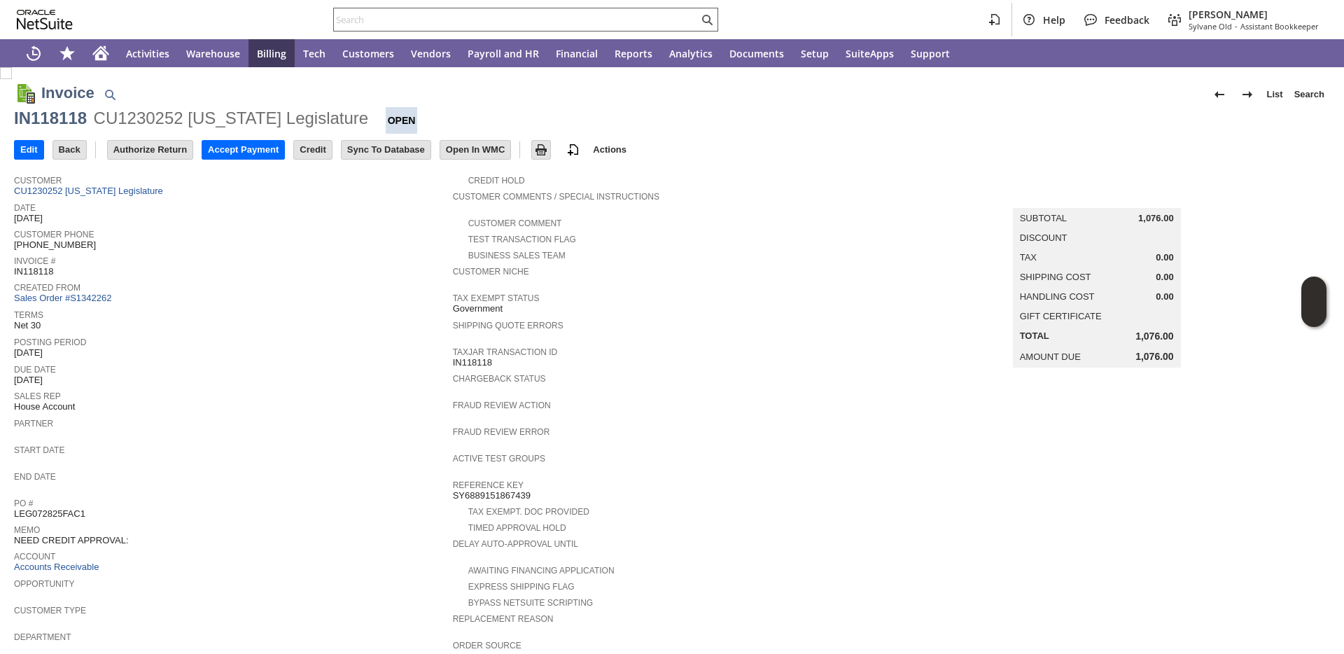
click at [434, 20] on input "text" at bounding box center [516, 19] width 365 height 17
paste input "91164295"
click at [434, 20] on input "text" at bounding box center [516, 19] width 365 height 17
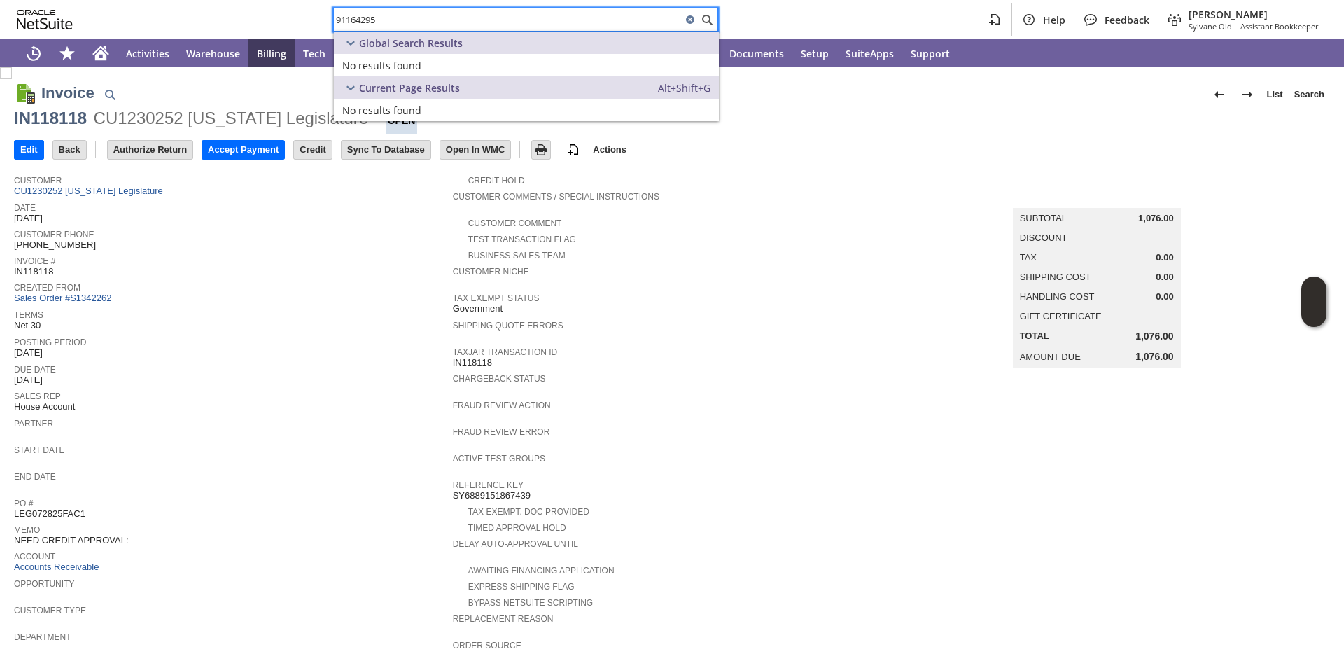
click at [442, 17] on input "91164295" at bounding box center [508, 19] width 348 height 17
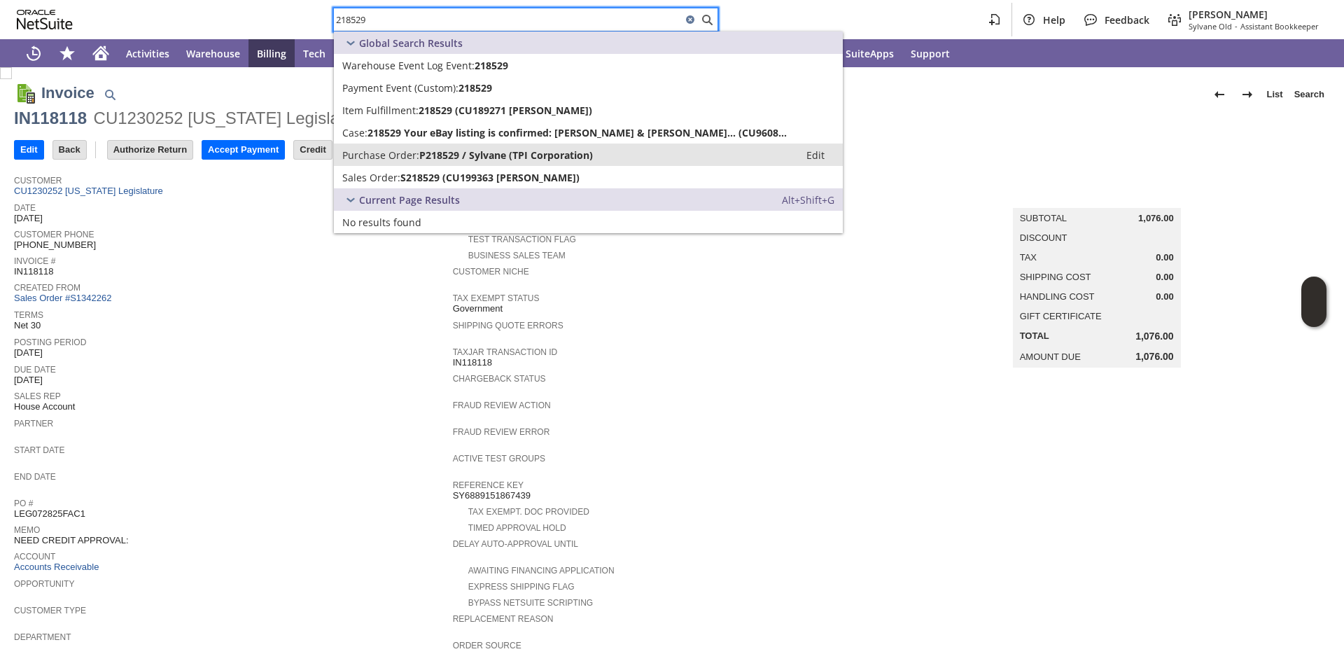
type input "218529"
click at [403, 149] on span "Purchase Order:" at bounding box center [380, 154] width 77 height 13
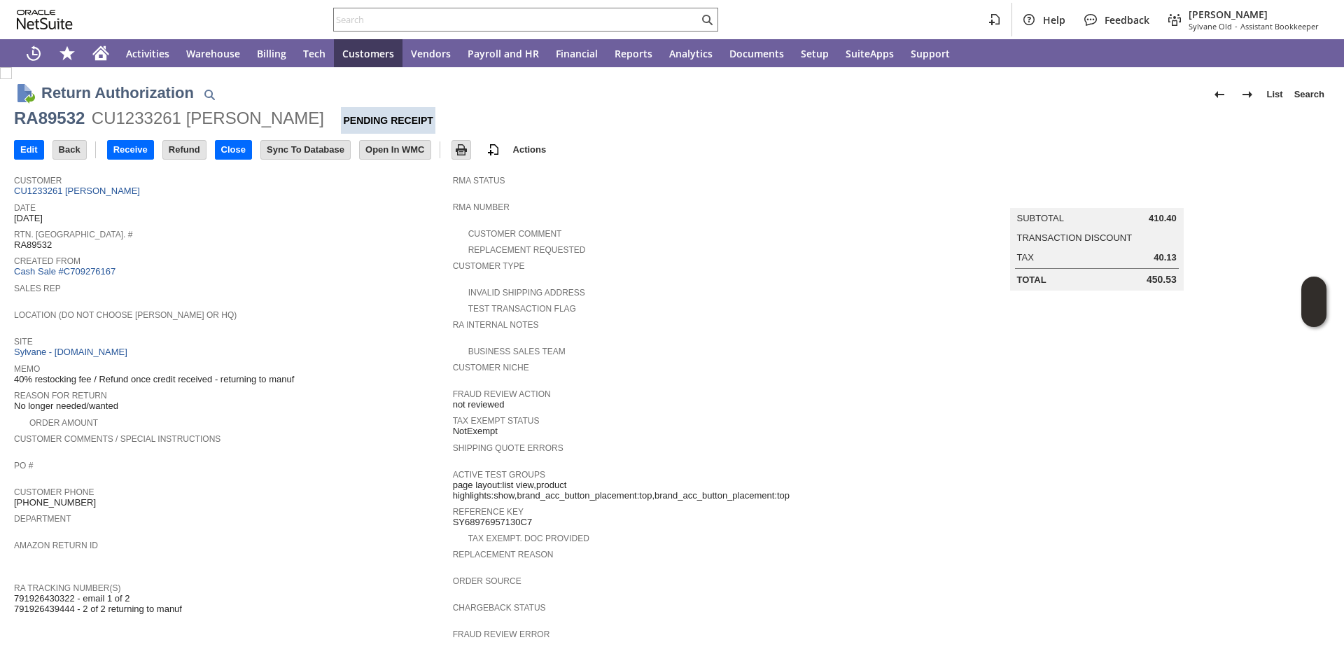
click at [293, 414] on div "Order Amount" at bounding box center [233, 421] width 439 height 15
click at [43, 123] on div "RA89532" at bounding box center [49, 118] width 71 height 22
copy div "RA89532"
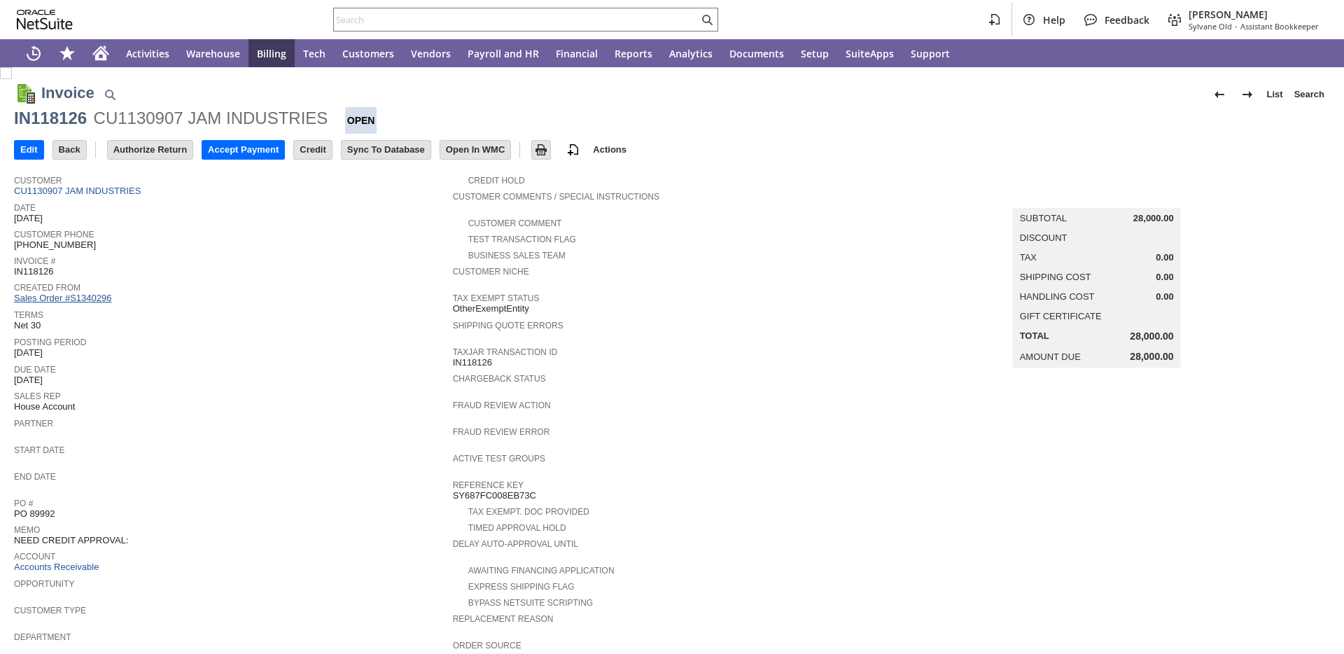
click at [77, 300] on link "Sales Order #S1340296" at bounding box center [64, 298] width 101 height 11
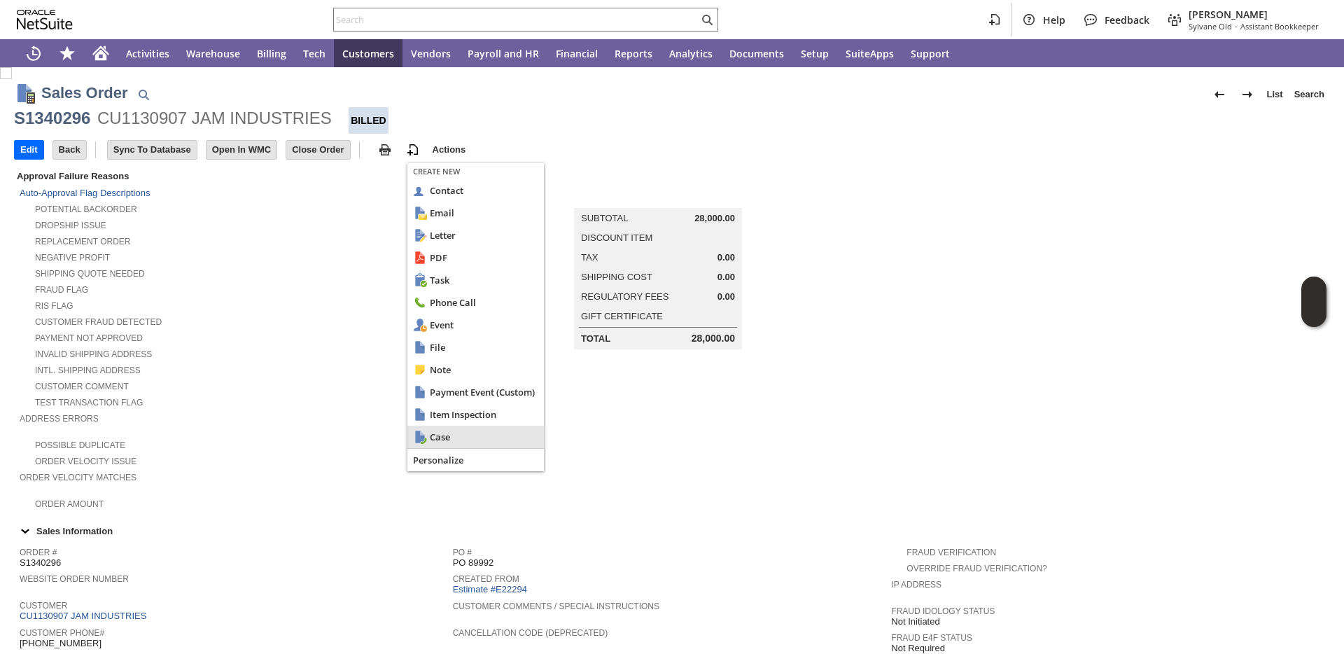
click at [427, 431] on div "Case" at bounding box center [476, 437] width 137 height 22
click at [436, 442] on span "Case" at bounding box center [484, 437] width 109 height 13
